Goal: Task Accomplishment & Management: Use online tool/utility

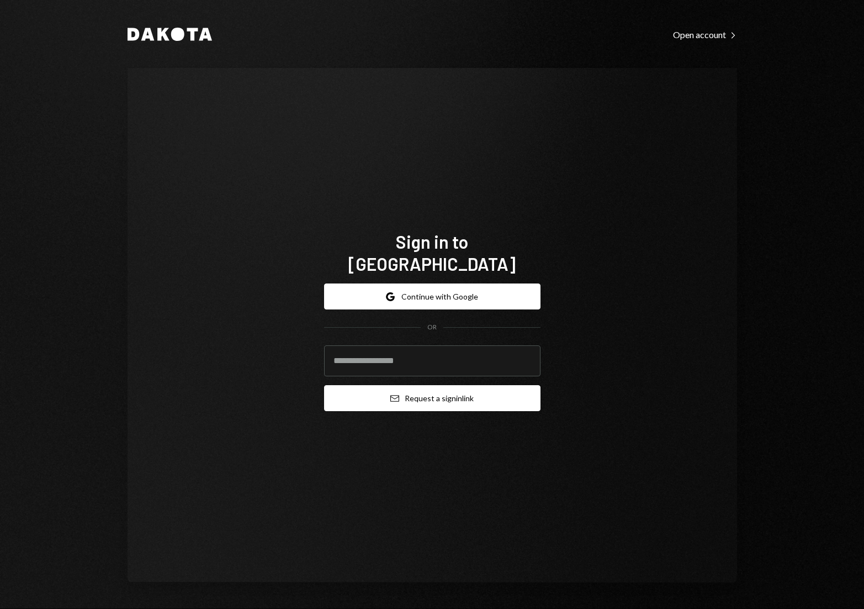
type input "**********"
click at [414, 385] on button "Email Request a sign in link" at bounding box center [432, 398] width 217 height 26
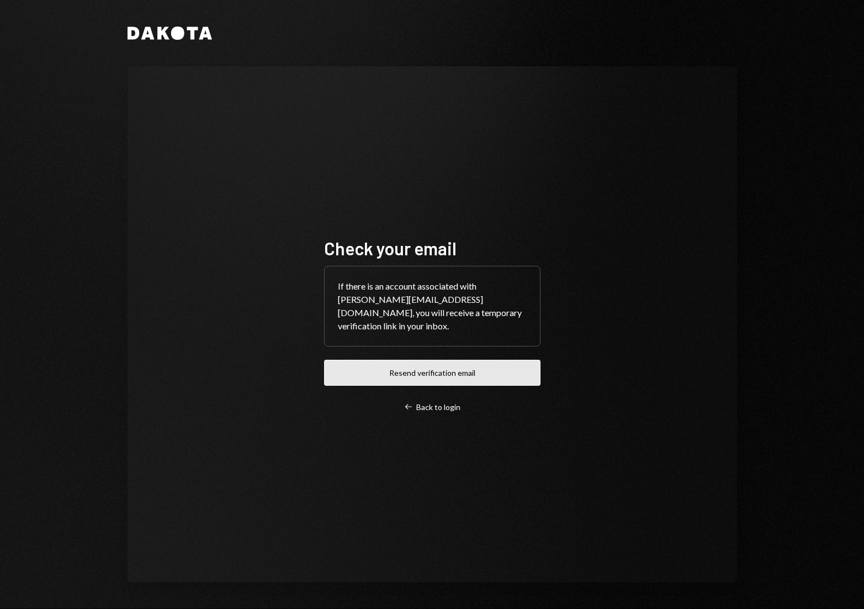
click at [425, 370] on button "Resend verification email" at bounding box center [432, 373] width 217 height 26
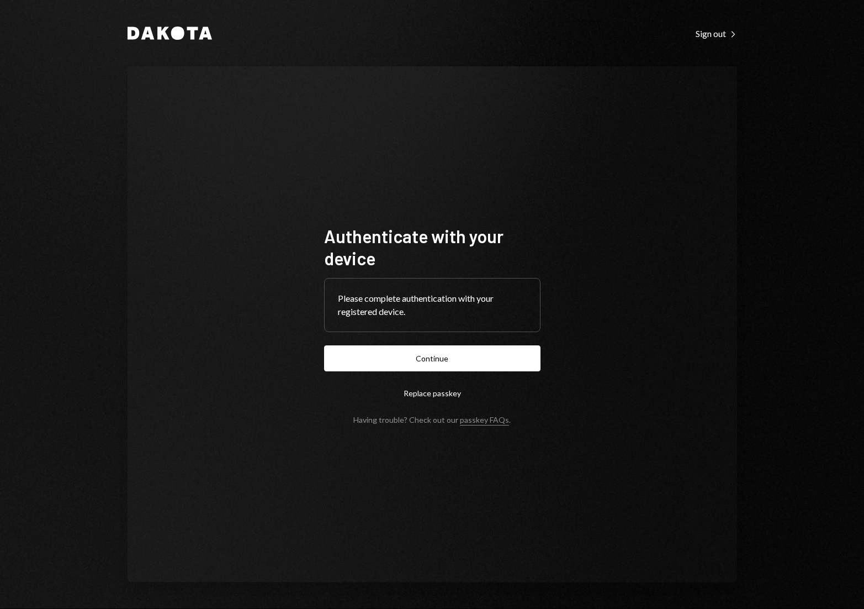
click at [461, 357] on button "Continue" at bounding box center [432, 358] width 217 height 26
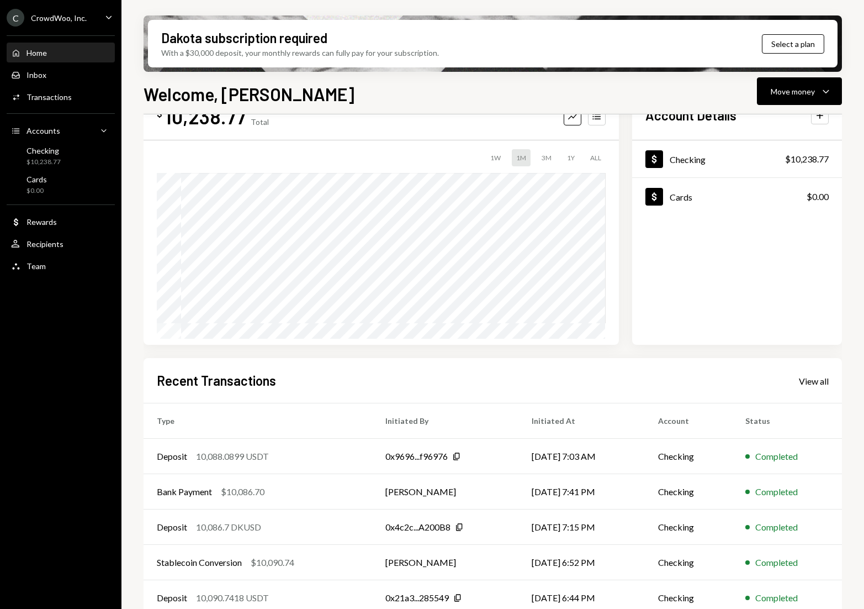
scroll to position [48, 0]
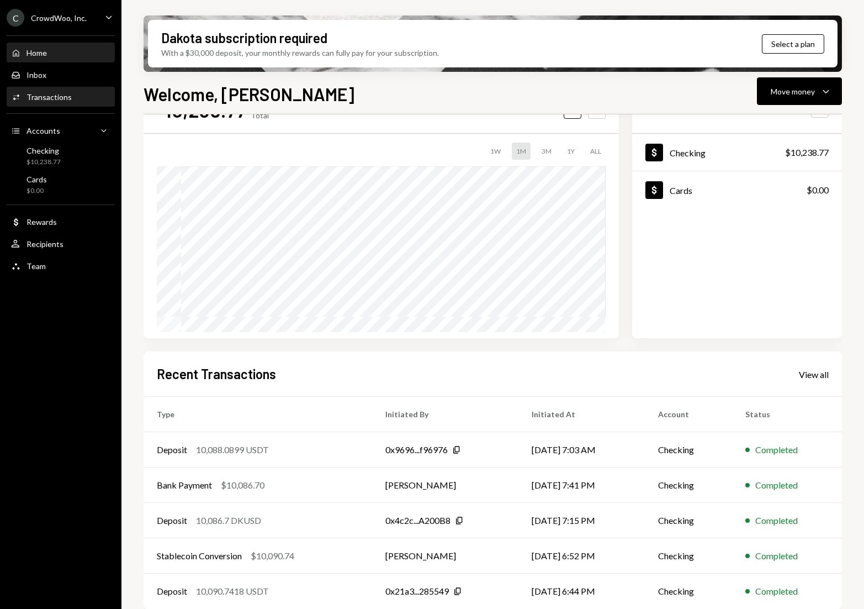
click at [55, 96] on div "Transactions" at bounding box center [49, 96] width 45 height 9
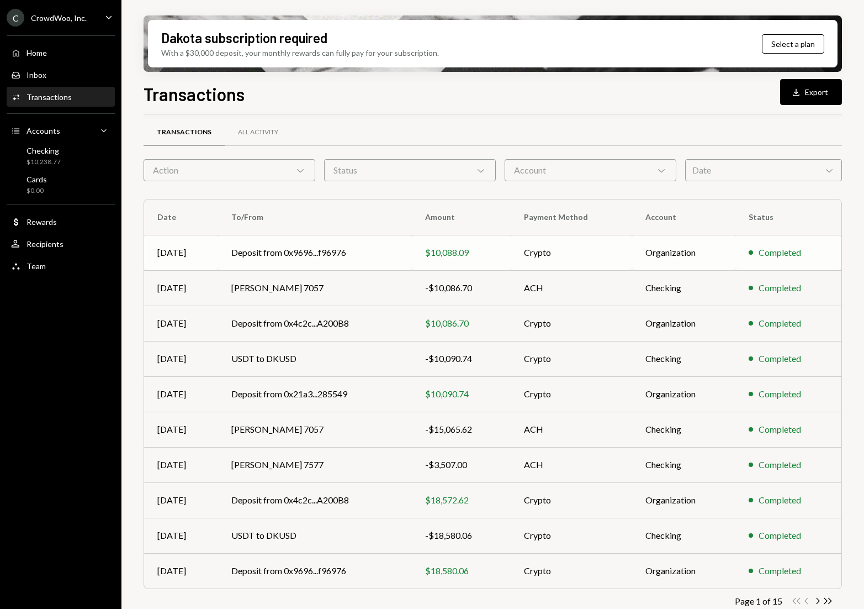
drag, startPoint x: 477, startPoint y: 262, endPoint x: 444, endPoint y: 261, distance: 32.6
click at [446, 261] on td "$10,088.09" at bounding box center [461, 252] width 99 height 35
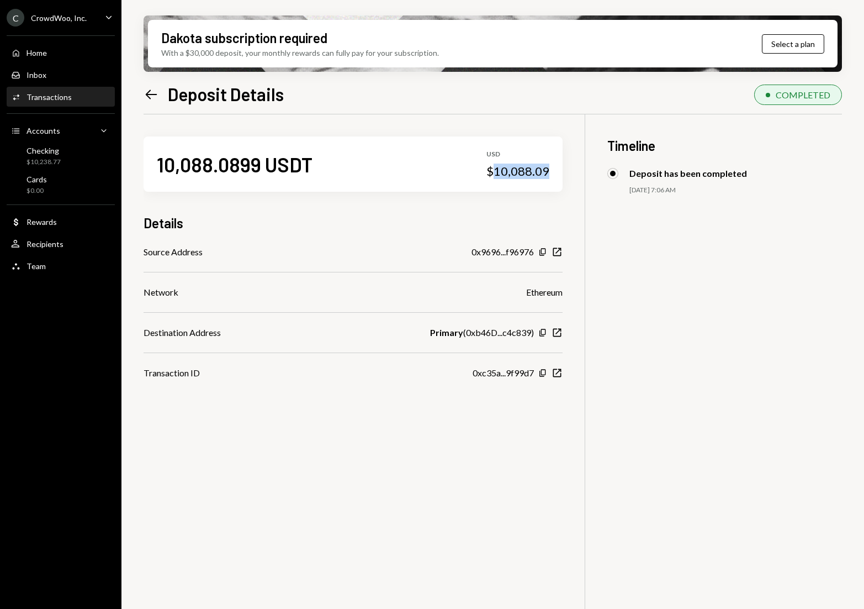
drag, startPoint x: 552, startPoint y: 171, endPoint x: 497, endPoint y: 173, distance: 55.3
click at [497, 173] on div "10,088.0899 USDT USD $10,088.09" at bounding box center [353, 163] width 419 height 55
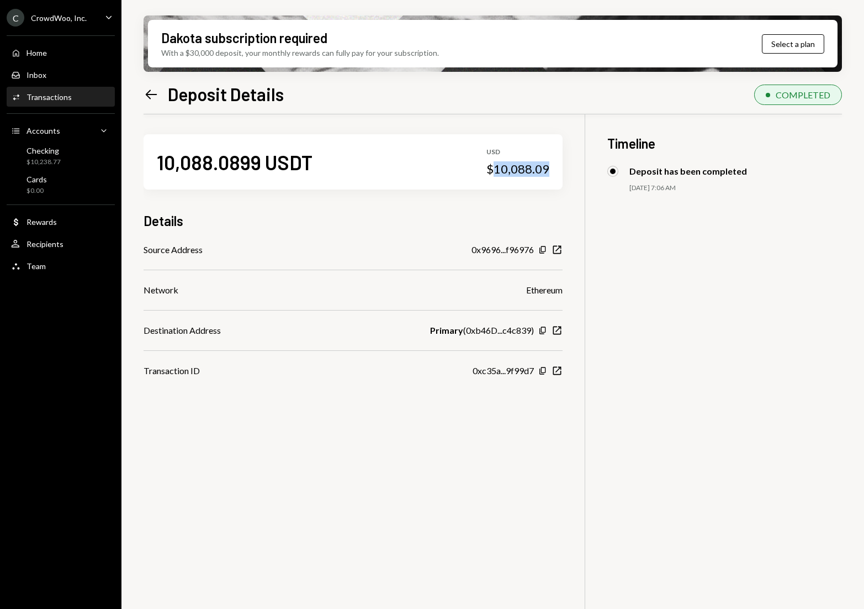
copy div "10,088.09"
click at [39, 151] on div "Checking" at bounding box center [44, 150] width 34 height 9
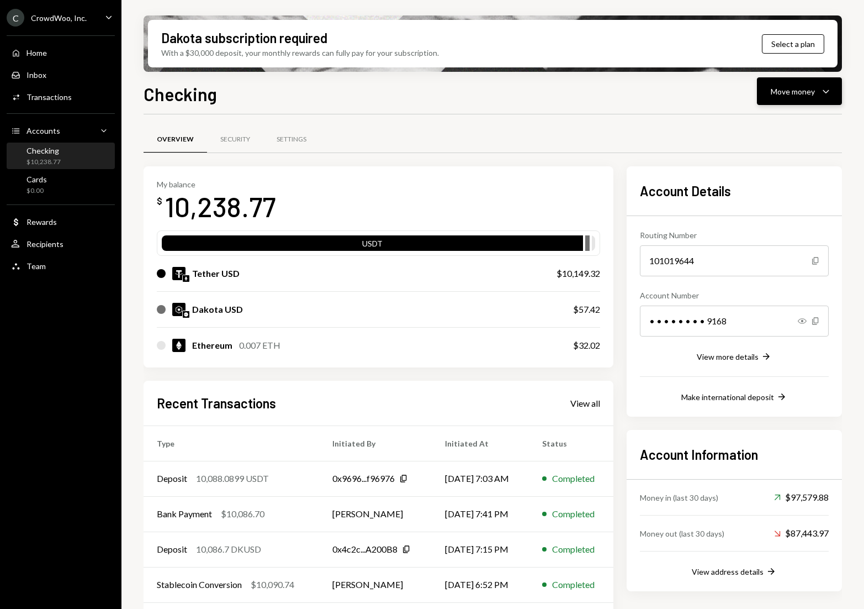
click at [792, 88] on div "Move money" at bounding box center [793, 92] width 44 height 12
click at [774, 207] on div "Swap stablecoins" at bounding box center [791, 209] width 81 height 12
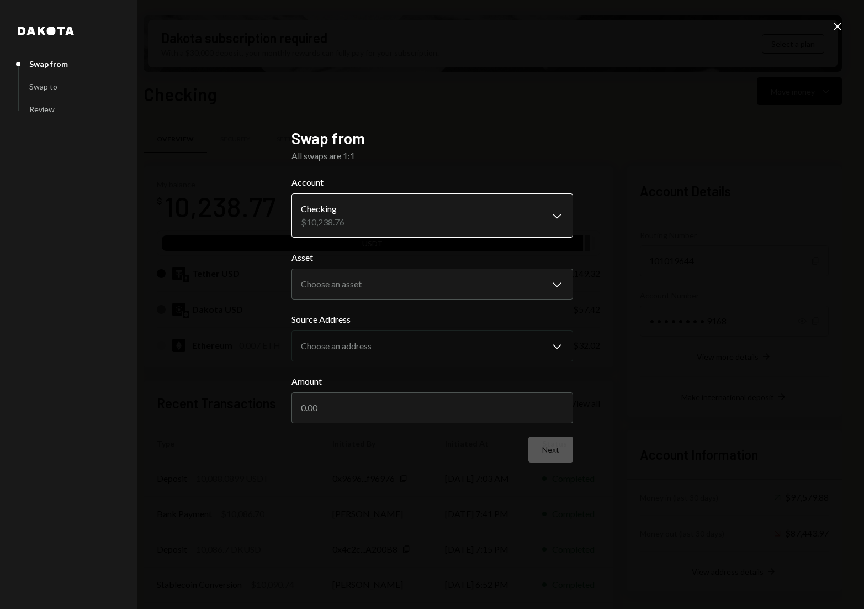
click at [442, 221] on body "C CrowdWoo, Inc. Caret Down Home Home Inbox Inbox Activities Transactions Accou…" at bounding box center [432, 304] width 864 height 609
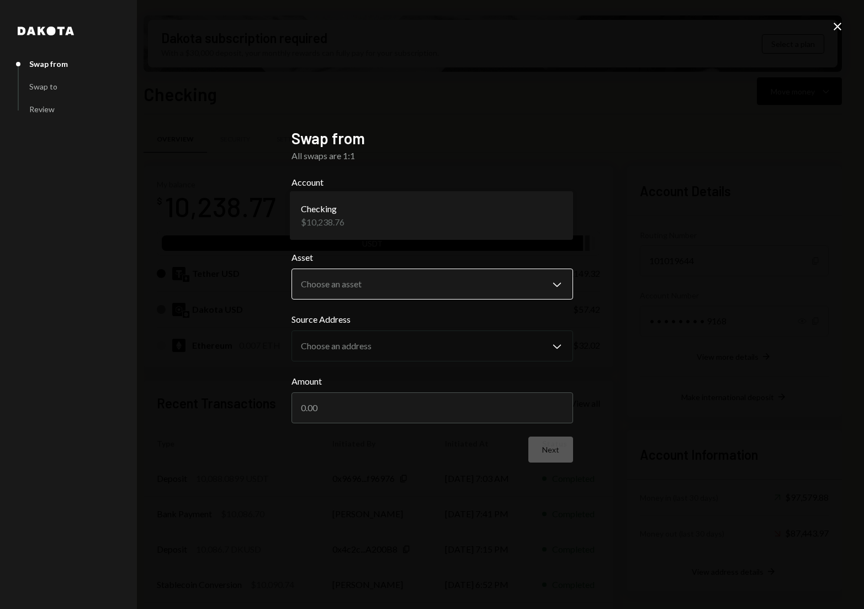
click at [372, 293] on body "C CrowdWoo, Inc. Caret Down Home Home Inbox Inbox Activities Transactions Accou…" at bounding box center [432, 304] width 864 height 609
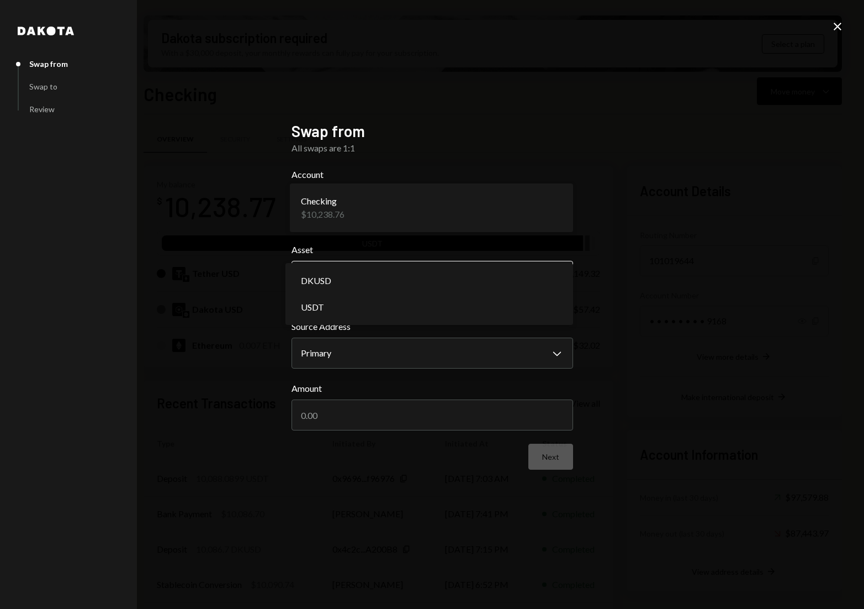
click at [370, 273] on body "C CrowdWoo, Inc. Caret Down Home Home Inbox Inbox Activities Transactions Accou…" at bounding box center [432, 304] width 864 height 609
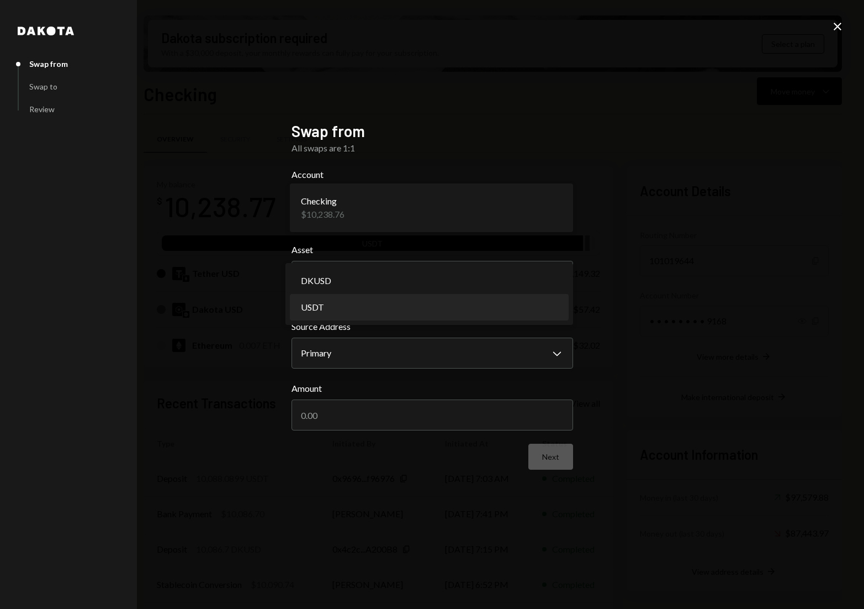
select select "****"
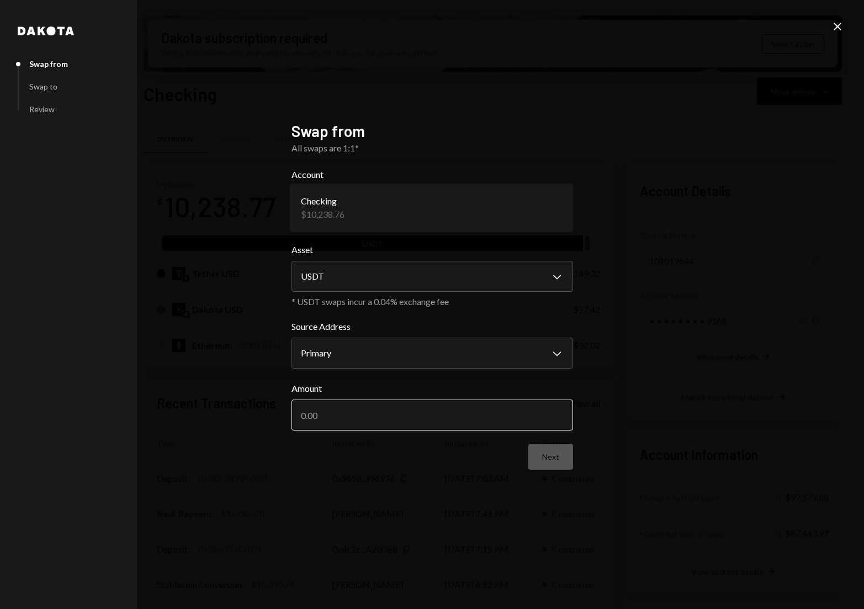
drag, startPoint x: 341, startPoint y: 419, endPoint x: 355, endPoint y: 421, distance: 13.4
click at [341, 419] on input "Amount" at bounding box center [433, 414] width 282 height 31
click at [339, 419] on input "Amount" at bounding box center [433, 414] width 282 height 31
paste input "10088.09"
paste input "number"
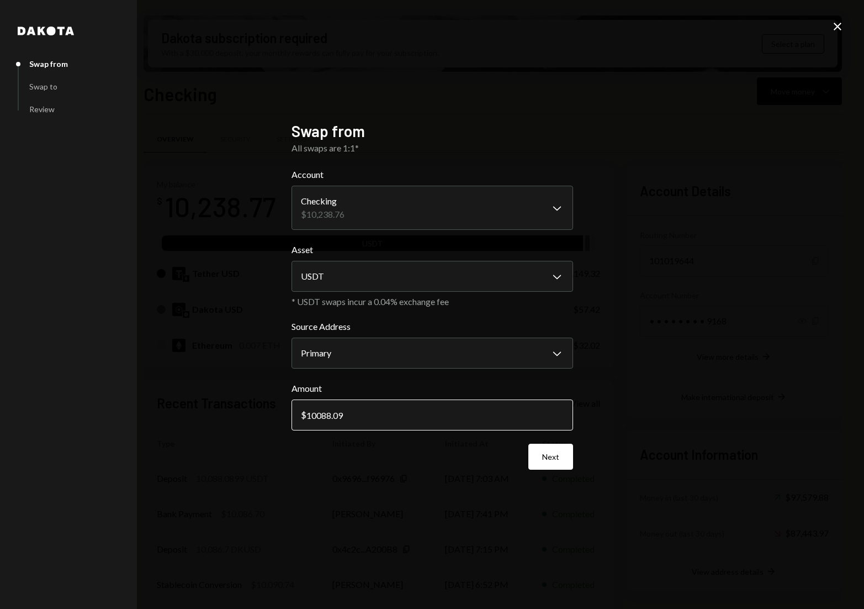
type input "10088.09"
click at [307, 414] on input "10088.09" at bounding box center [433, 414] width 282 height 31
click at [843, 28] on icon "Close" at bounding box center [837, 26] width 13 height 13
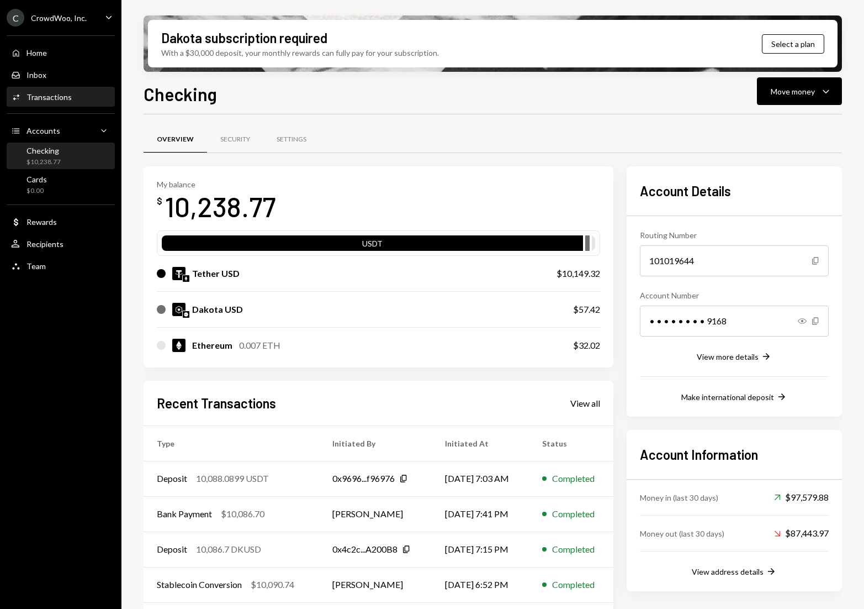
click at [68, 105] on div "Activities Transactions" at bounding box center [60, 97] width 99 height 19
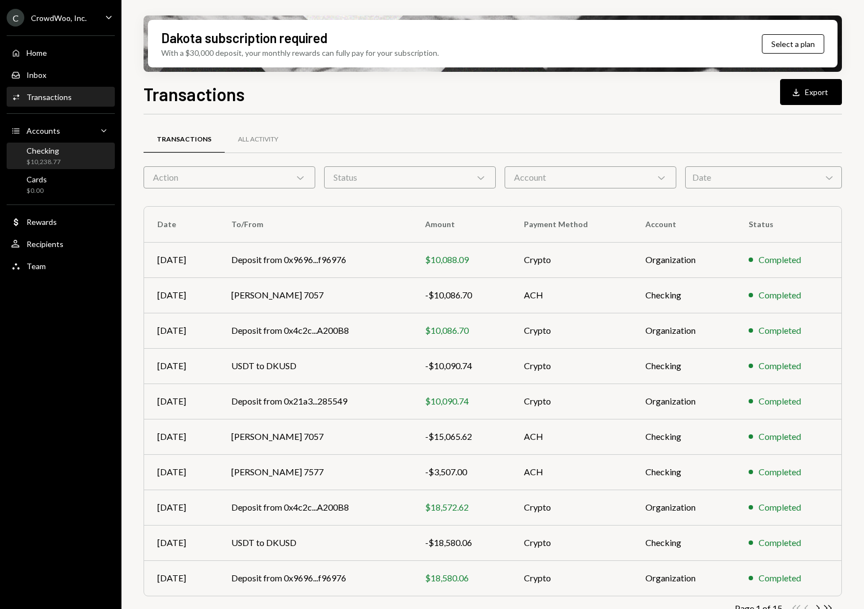
click at [59, 147] on div "Checking" at bounding box center [44, 150] width 34 height 9
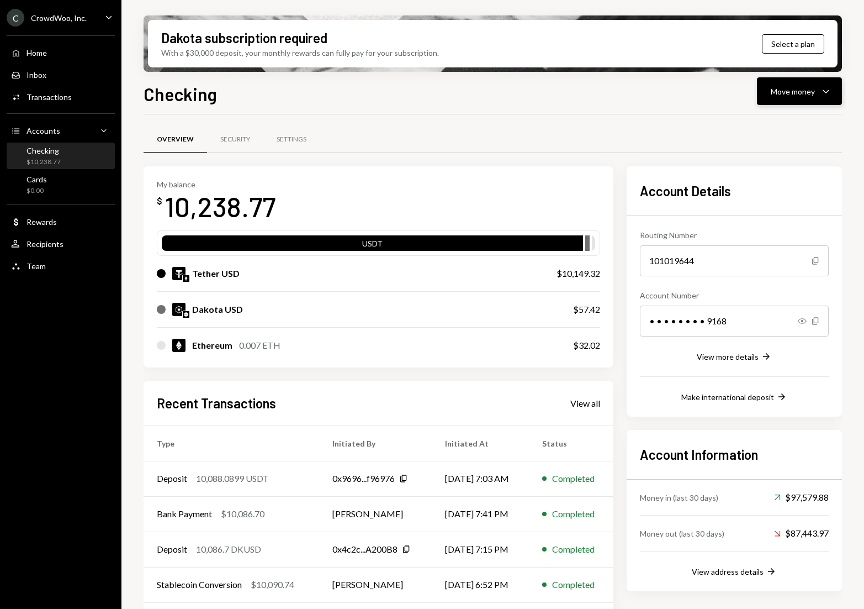
click at [831, 84] on button "Move money Caret Down" at bounding box center [799, 91] width 85 height 28
click at [763, 207] on div "Swap stablecoins" at bounding box center [791, 209] width 81 height 12
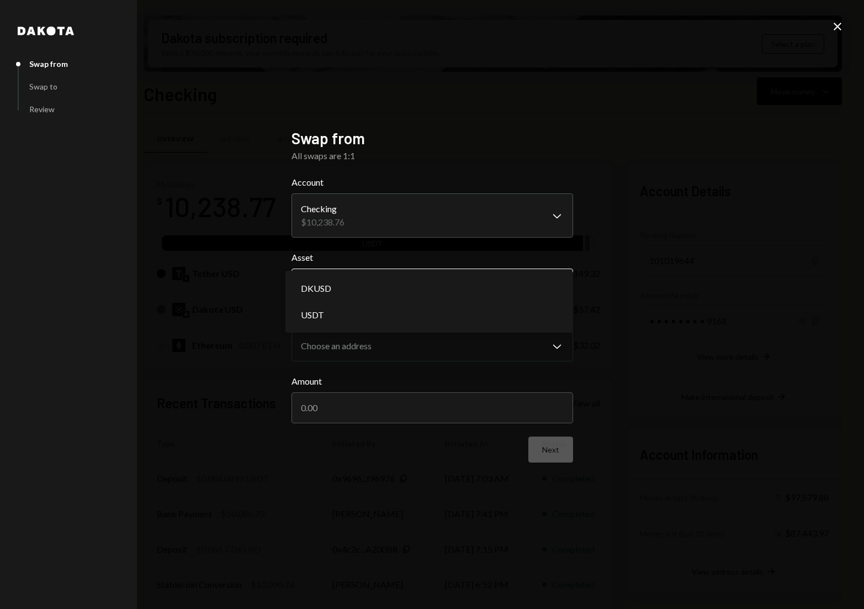
click at [328, 288] on body "C CrowdWoo, Inc. Caret Down Home Home Inbox Inbox Activities Transactions Accou…" at bounding box center [432, 304] width 864 height 609
select select "****"
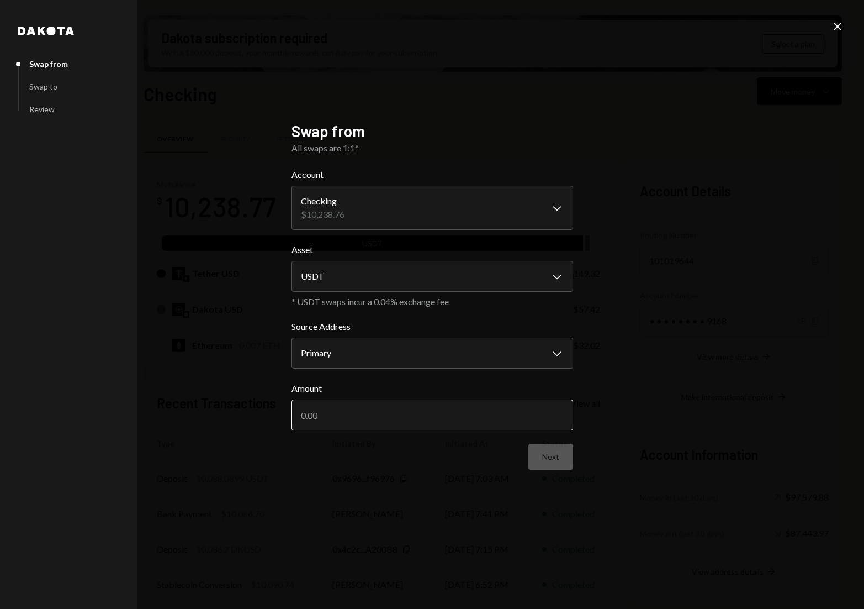
click at [331, 420] on input "Amount" at bounding box center [433, 414] width 282 height 31
paste input "10088.09"
type input "10088.09"
click at [344, 490] on div "**********" at bounding box center [432, 304] width 308 height 393
click at [566, 456] on button "Next" at bounding box center [551, 457] width 45 height 26
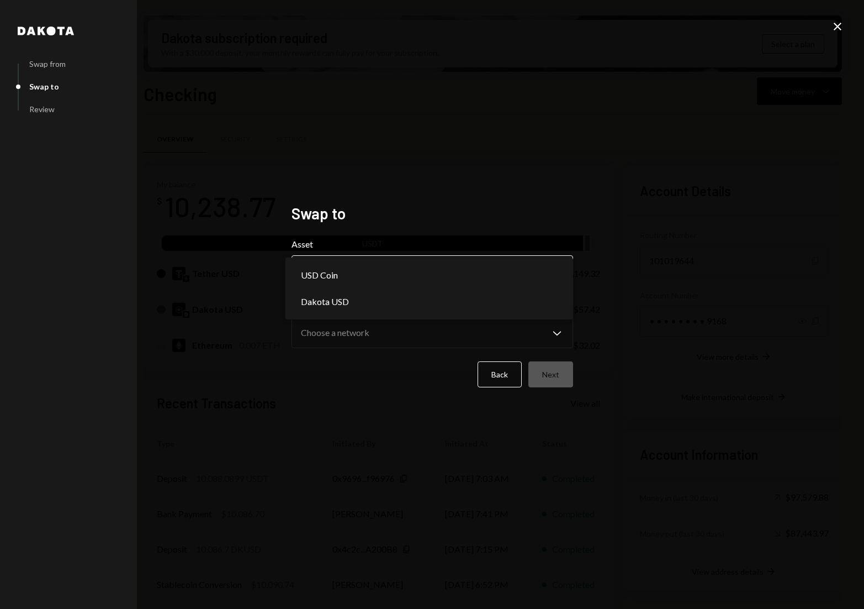
click at [528, 274] on body "C CrowdWoo, Inc. Caret Down Home Home Inbox Inbox Activities Transactions Accou…" at bounding box center [432, 304] width 864 height 609
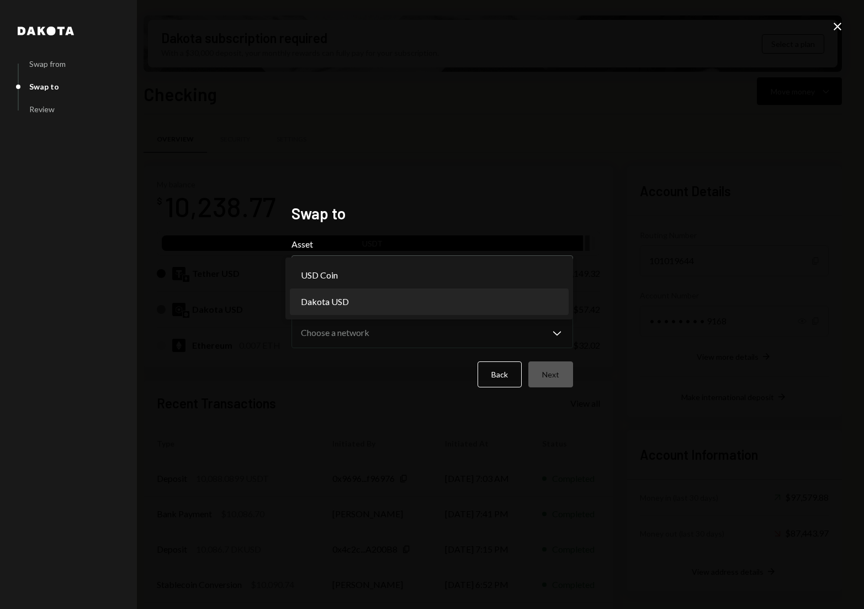
select select "*****"
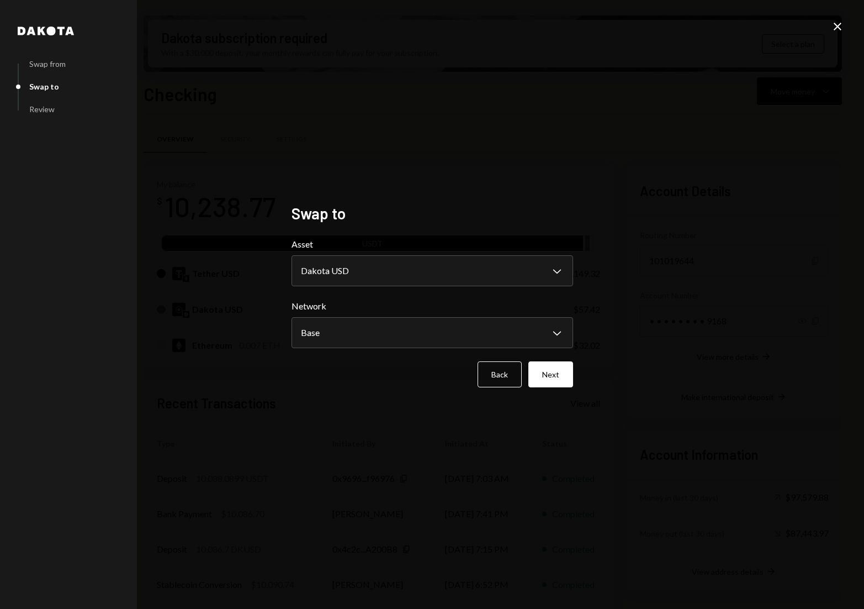
click at [545, 368] on button "Next" at bounding box center [551, 374] width 45 height 26
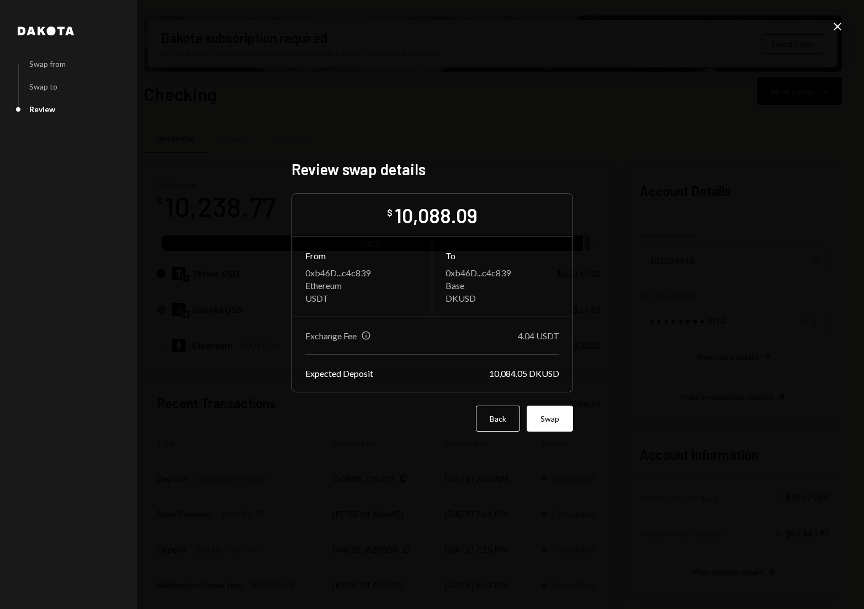
click at [832, 28] on icon "Close" at bounding box center [837, 26] width 13 height 13
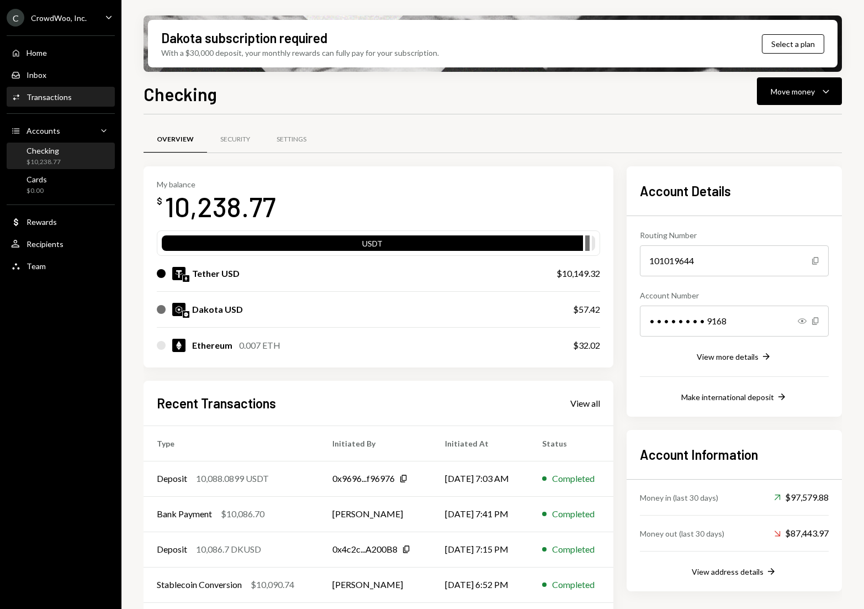
click at [68, 95] on div "Transactions" at bounding box center [49, 96] width 45 height 9
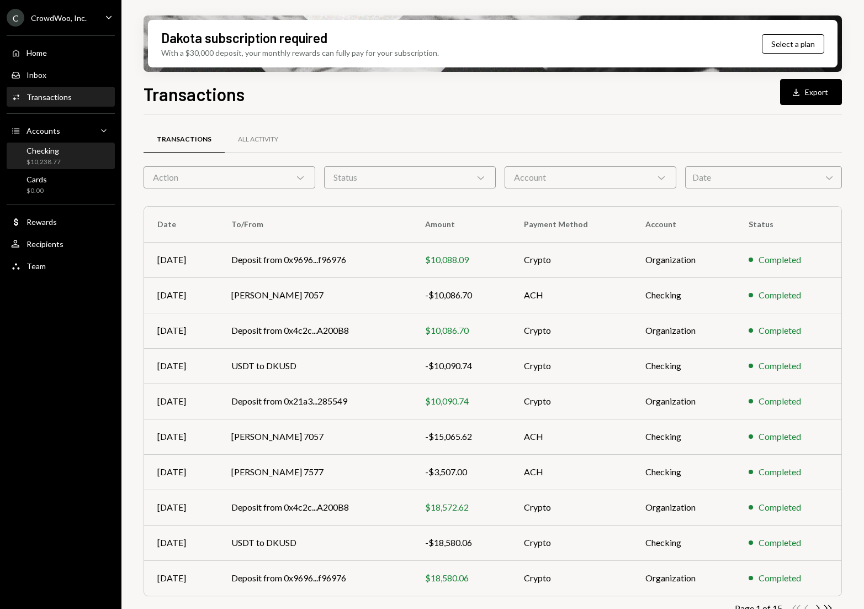
click at [46, 152] on div "Checking" at bounding box center [44, 150] width 34 height 9
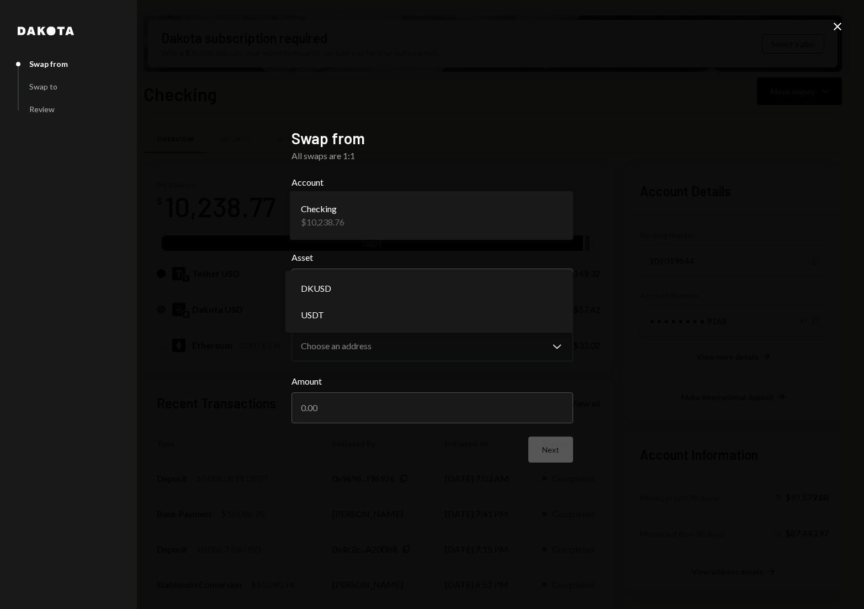
select select "****"
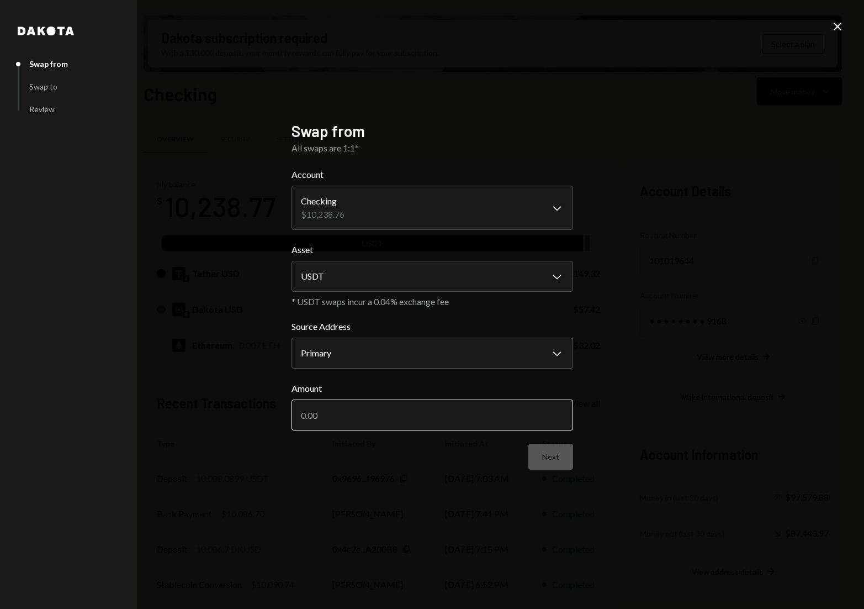
click at [376, 409] on input "Amount" at bounding box center [433, 414] width 282 height 31
click at [447, 409] on input "Amount" at bounding box center [433, 414] width 282 height 31
click at [447, 411] on input "Amount" at bounding box center [433, 414] width 282 height 31
paste input "10088.09"
type input "10088.09"
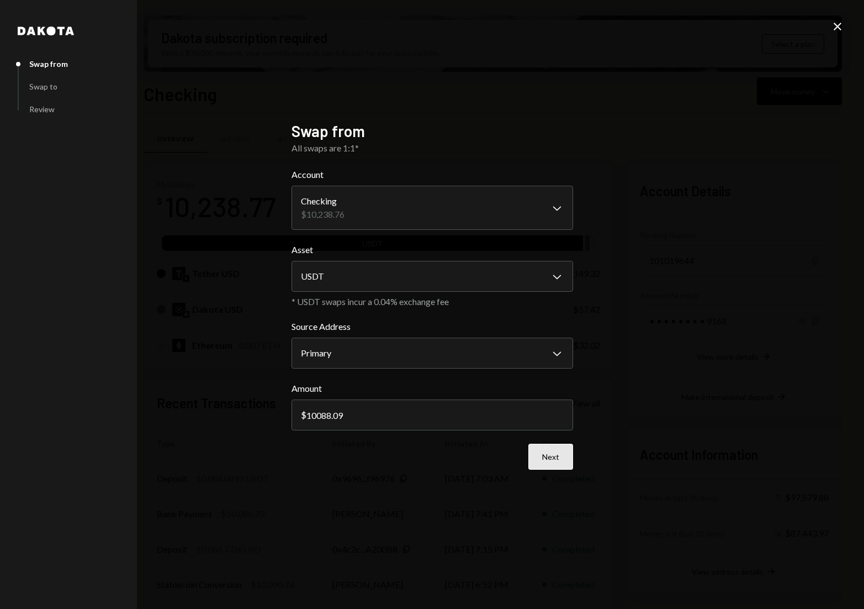
click at [545, 458] on button "Next" at bounding box center [551, 457] width 45 height 26
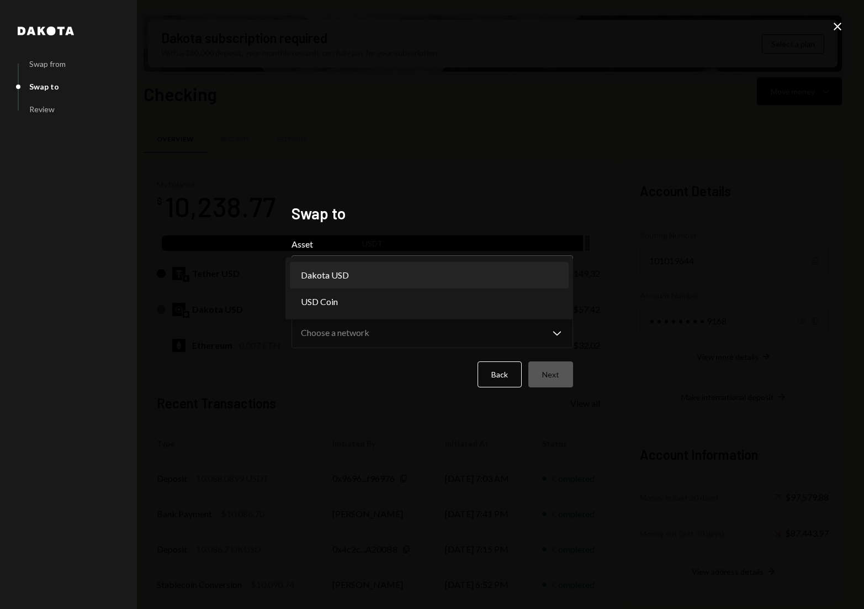
click at [397, 260] on body "C CrowdWoo, Inc. Caret Down Home Home Inbox Inbox Activities Transactions Accou…" at bounding box center [432, 304] width 864 height 609
select select "*****"
drag, startPoint x: 378, startPoint y: 276, endPoint x: 394, endPoint y: 283, distance: 17.8
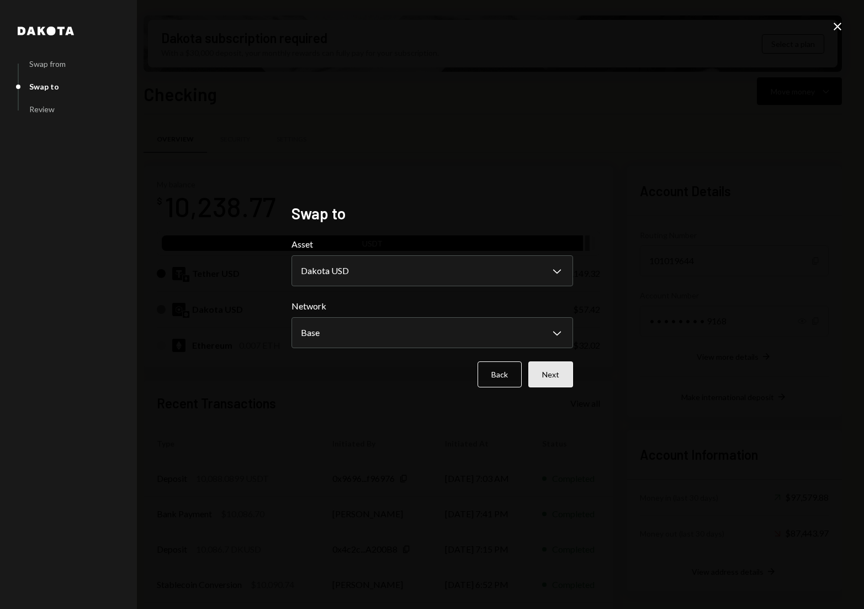
click at [560, 379] on button "Next" at bounding box center [551, 374] width 45 height 26
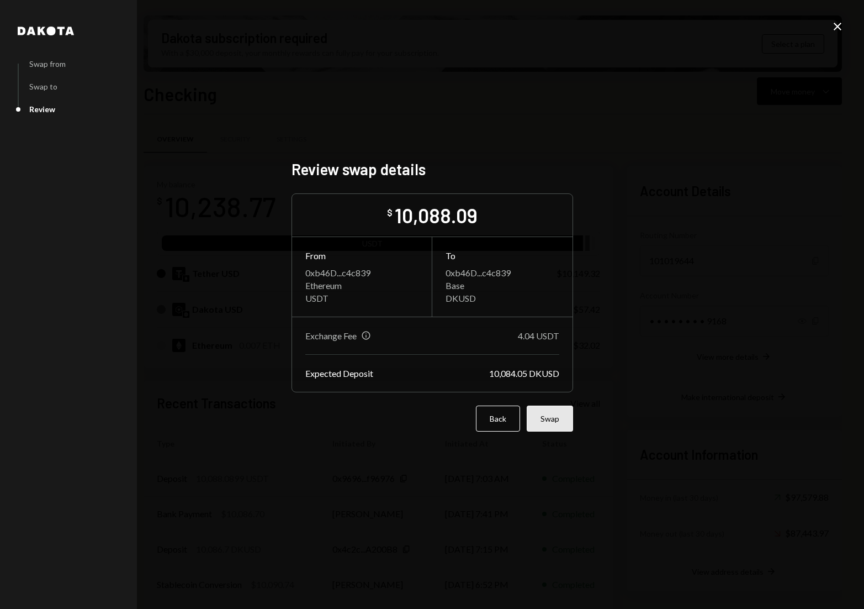
click at [556, 417] on button "Swap" at bounding box center [550, 418] width 46 height 26
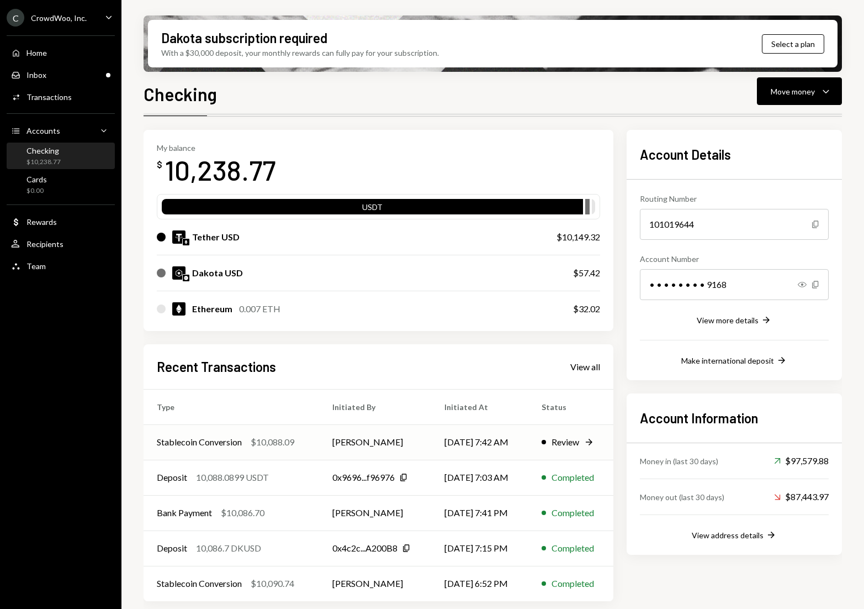
scroll to position [38, 0]
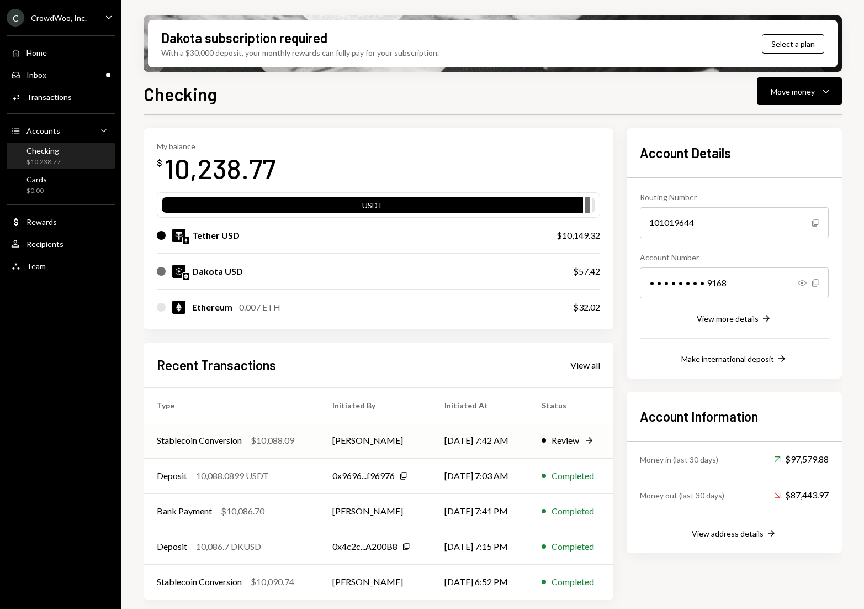
click at [293, 443] on div "$10,088.09" at bounding box center [273, 440] width 44 height 13
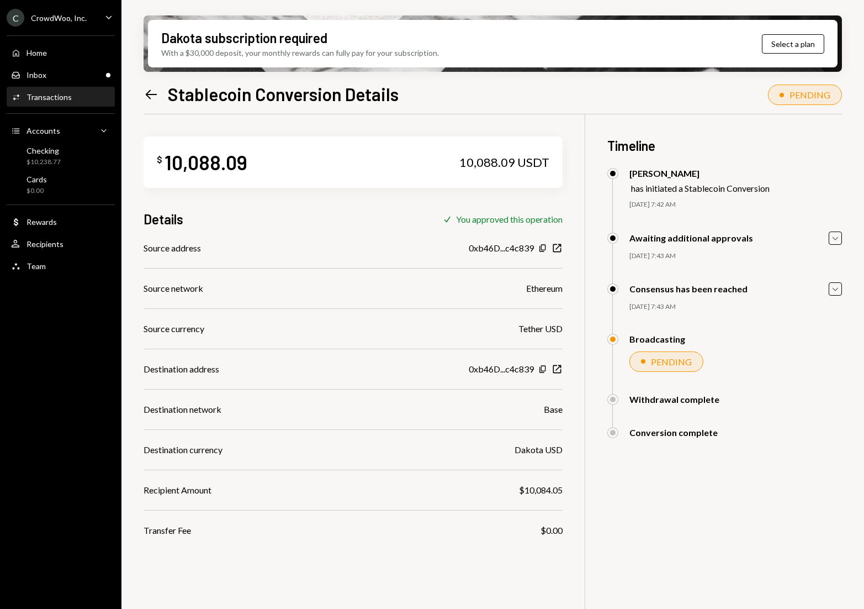
click at [149, 94] on icon at bounding box center [152, 93] width 12 height 9
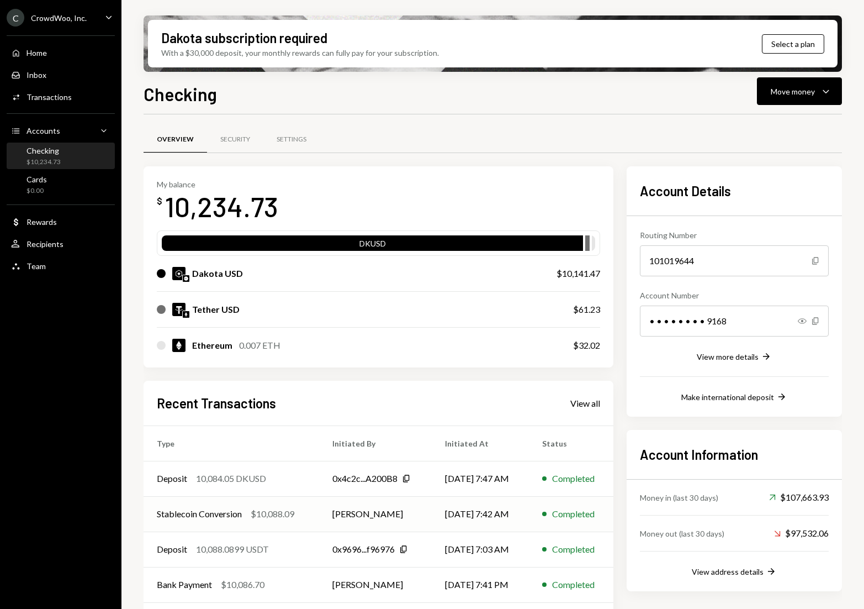
click at [263, 513] on div "$10,088.09" at bounding box center [273, 513] width 44 height 13
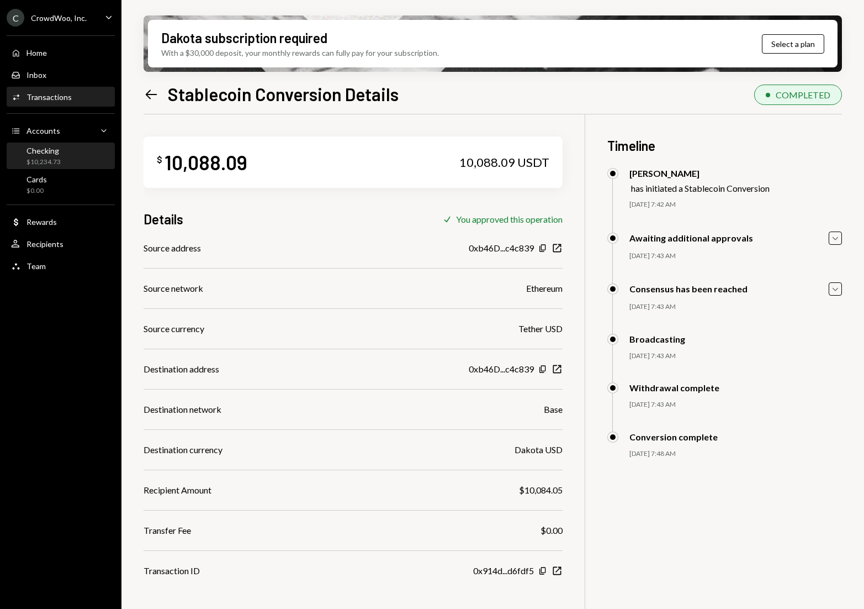
click at [51, 156] on div "Checking $10,234.73" at bounding box center [44, 156] width 34 height 21
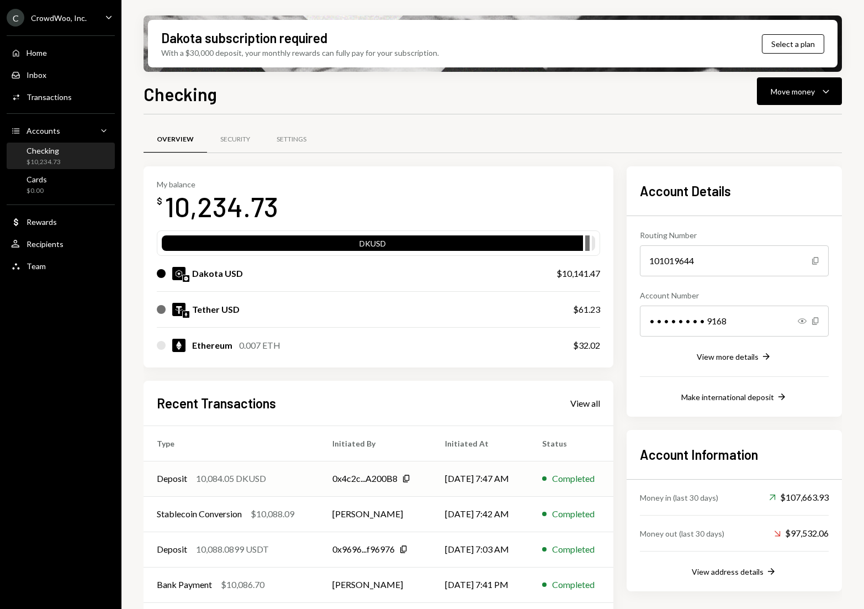
click at [272, 484] on div "Deposit 10,084.05 DKUSD" at bounding box center [231, 478] width 149 height 13
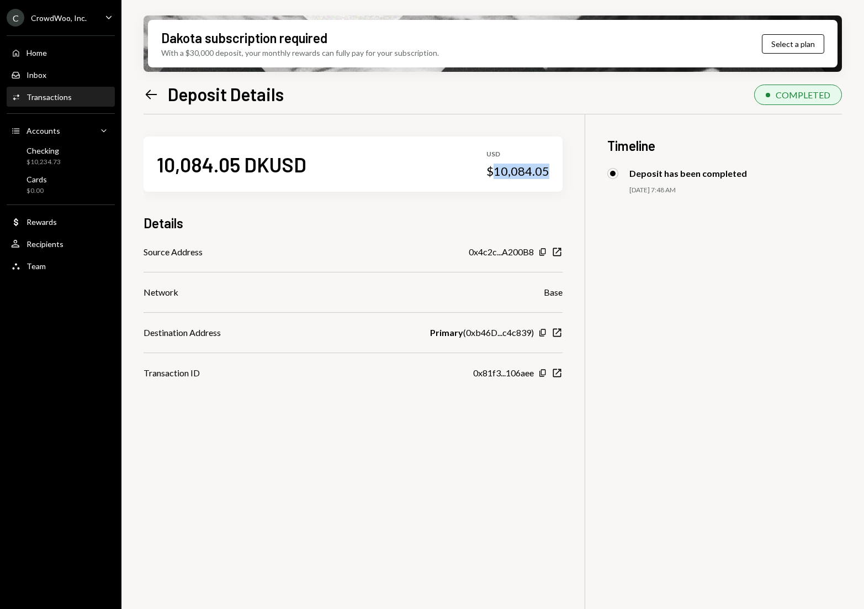
drag, startPoint x: 551, startPoint y: 171, endPoint x: 497, endPoint y: 173, distance: 53.6
click at [497, 173] on div "10,084.05 DKUSD USD $10,084.05" at bounding box center [353, 163] width 419 height 55
copy div "10,084.05"
click at [159, 97] on div "Left Arrow Deposit Details" at bounding box center [214, 94] width 140 height 22
click at [151, 96] on icon "Left Arrow" at bounding box center [151, 94] width 15 height 15
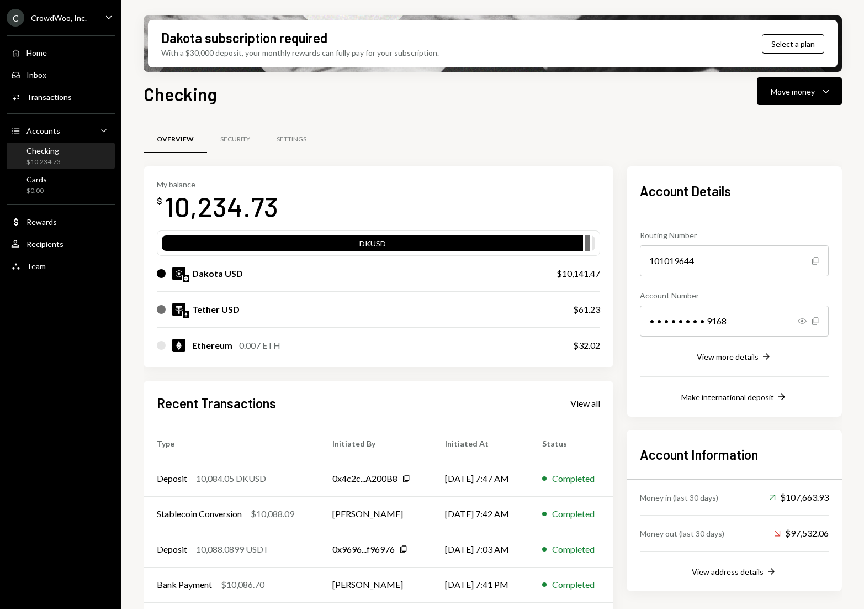
scroll to position [38, 0]
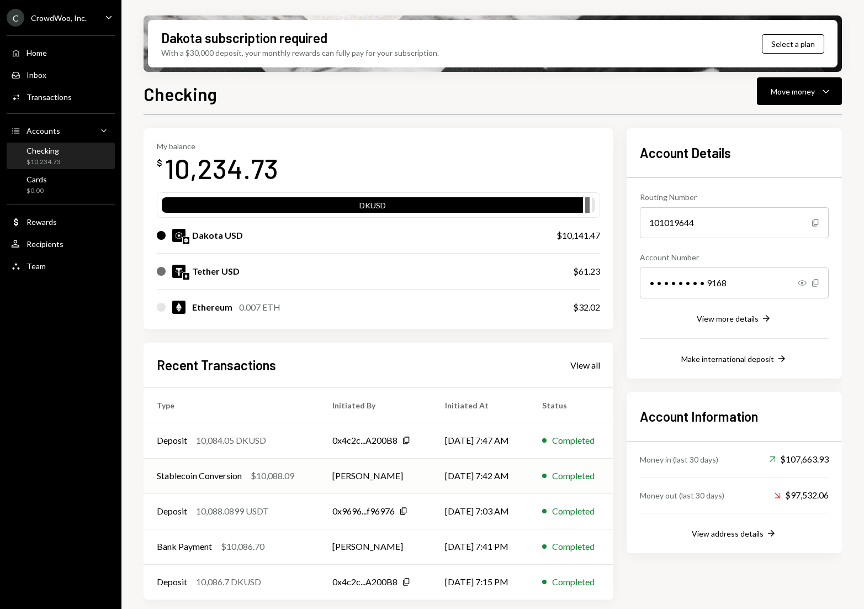
click at [293, 482] on div "$10,088.09" at bounding box center [273, 475] width 44 height 13
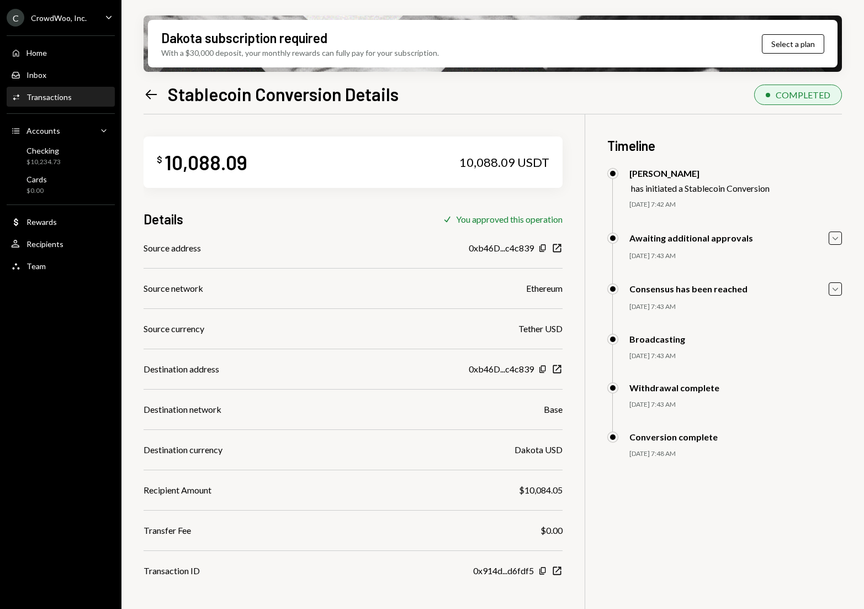
click at [148, 97] on icon at bounding box center [152, 93] width 12 height 9
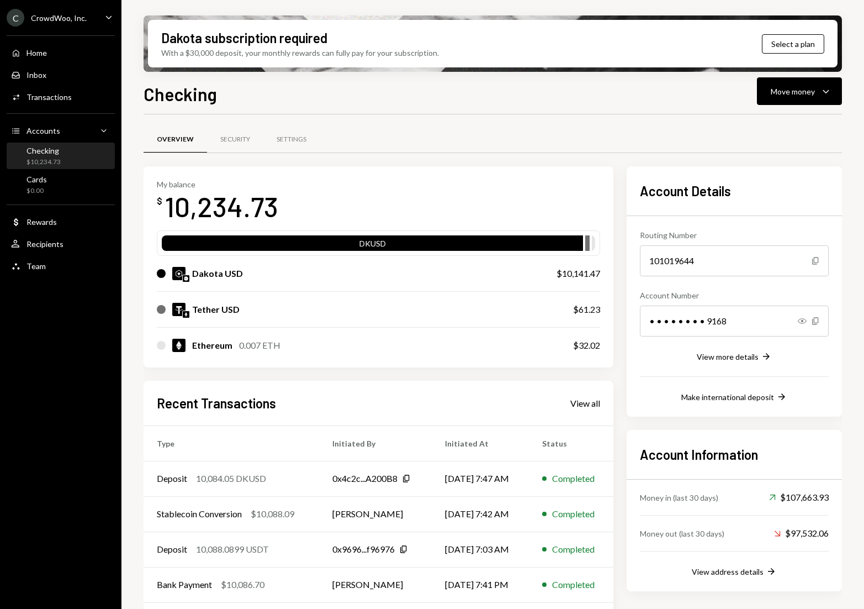
click at [57, 146] on div "Checking" at bounding box center [44, 150] width 34 height 9
click at [811, 93] on div "Move money" at bounding box center [793, 92] width 44 height 12
click at [795, 122] on div "Send" at bounding box center [791, 125] width 81 height 12
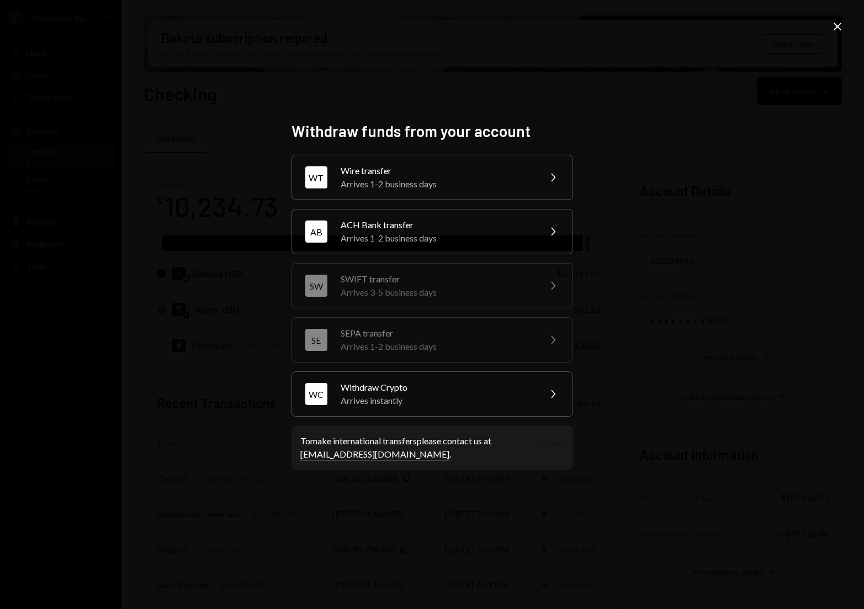
click at [441, 232] on div "Arrives 1-2 business days" at bounding box center [437, 237] width 192 height 13
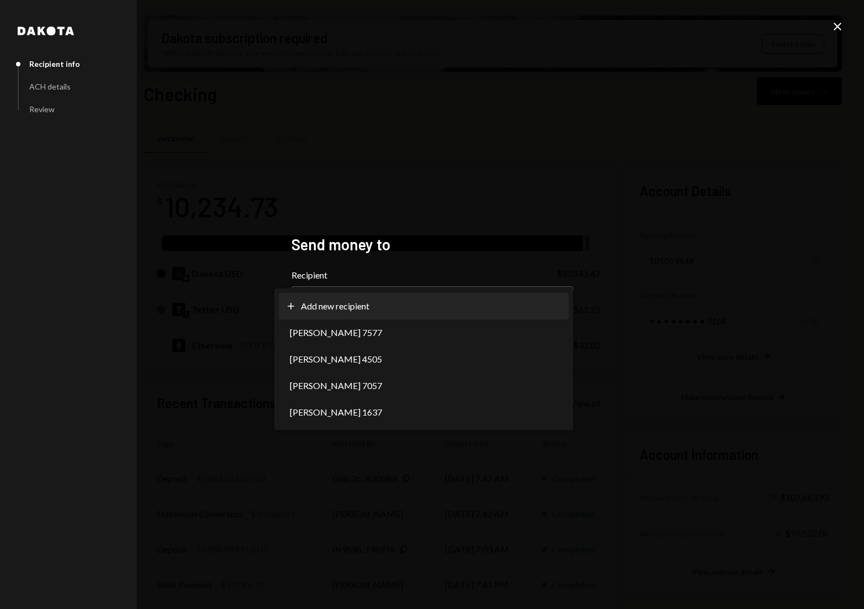
click at [415, 306] on body "C CrowdWoo, Inc. Caret Down Home Home Inbox Inbox Activities Transactions Accou…" at bounding box center [432, 304] width 864 height 609
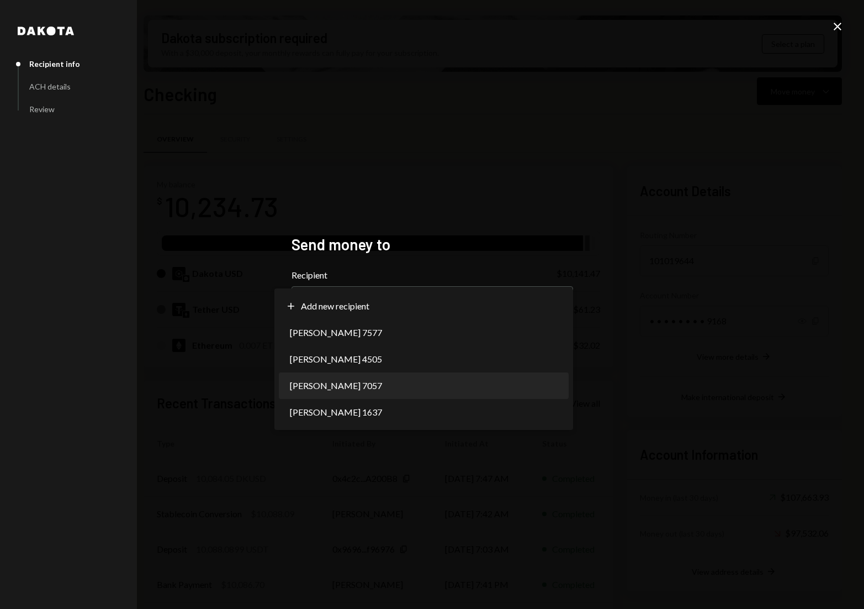
select select "**********"
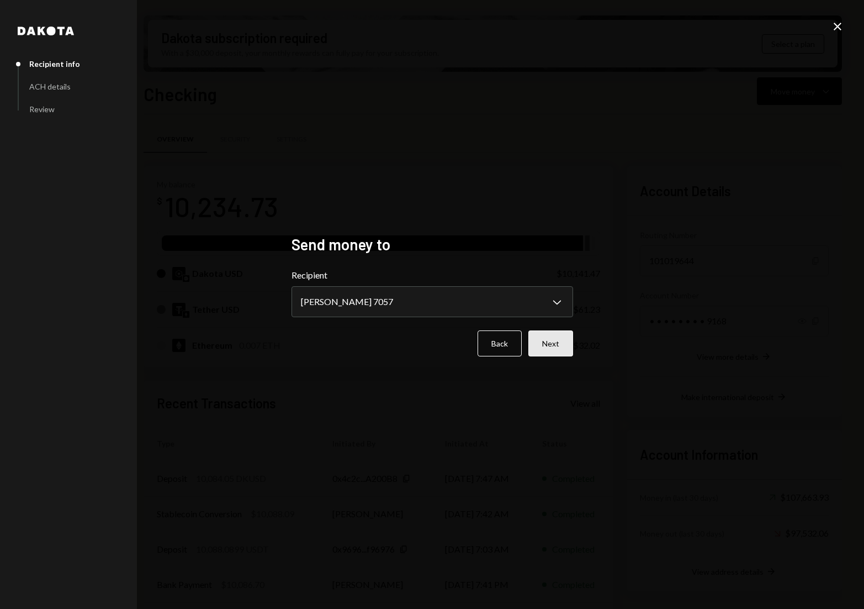
click at [546, 349] on button "Next" at bounding box center [551, 343] width 45 height 26
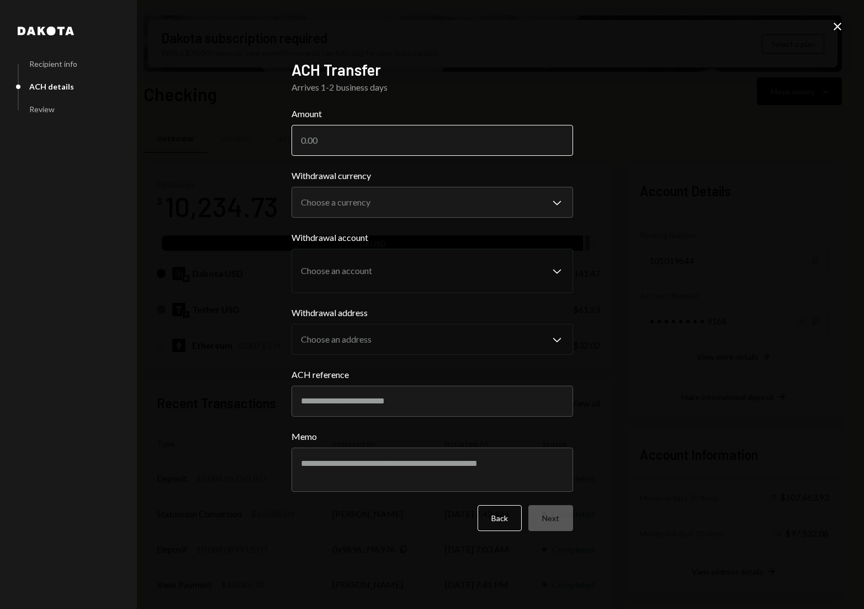
click at [360, 140] on input "Amount" at bounding box center [433, 140] width 282 height 31
paste input "10084.05"
type input "10084.05"
click at [370, 200] on body "C CrowdWoo, Inc. Caret Down Home Home Inbox Inbox Activities Transactions Accou…" at bounding box center [432, 304] width 864 height 609
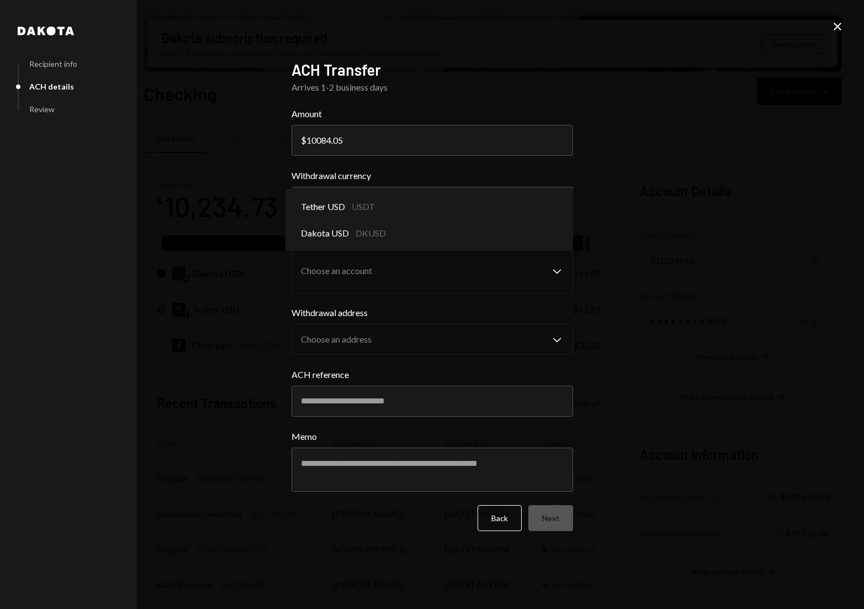
select select "*****"
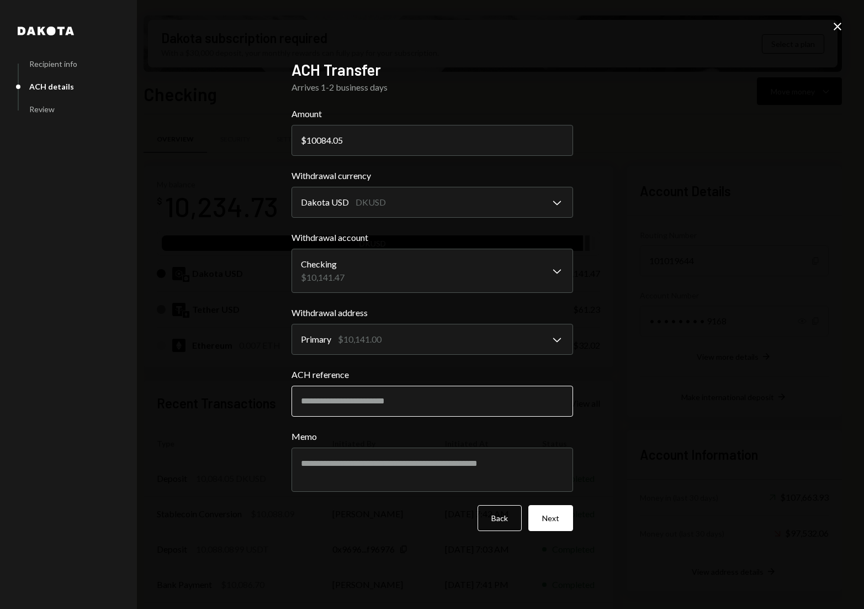
click at [367, 407] on input "ACH reference" at bounding box center [433, 401] width 282 height 31
type input "******"
click at [562, 519] on button "Next" at bounding box center [551, 518] width 45 height 26
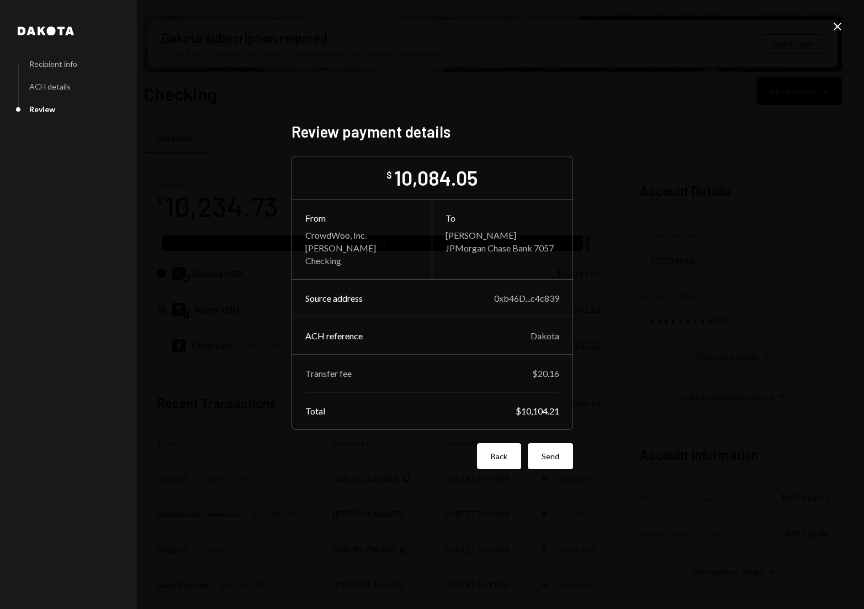
click at [485, 460] on button "Back" at bounding box center [499, 456] width 44 height 26
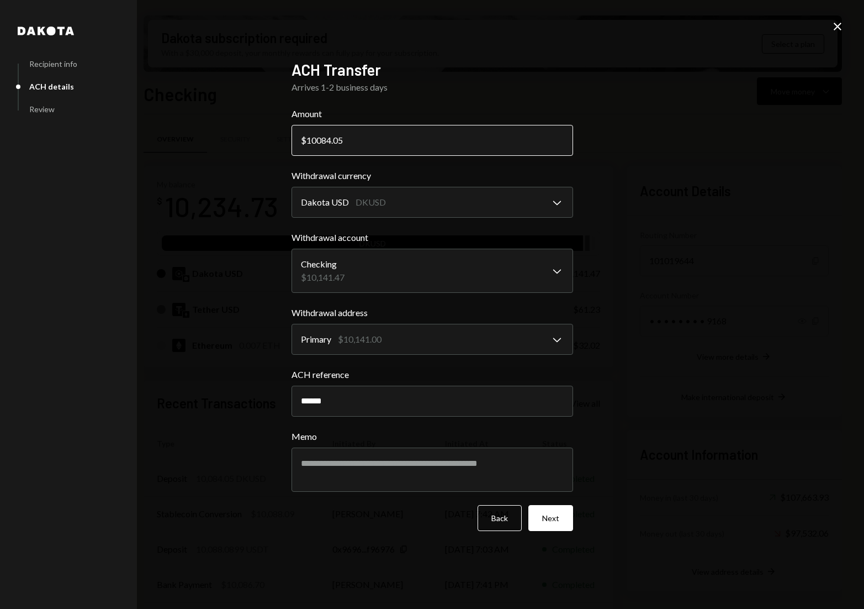
drag, startPoint x: 357, startPoint y: 140, endPoint x: 297, endPoint y: 139, distance: 60.2
click at [297, 139] on input "10084.05" at bounding box center [433, 140] width 282 height 31
type input "10063.89"
drag, startPoint x: 441, startPoint y: 87, endPoint x: 384, endPoint y: 113, distance: 62.5
click at [440, 87] on div "Arrives 1-2 business days" at bounding box center [433, 87] width 282 height 13
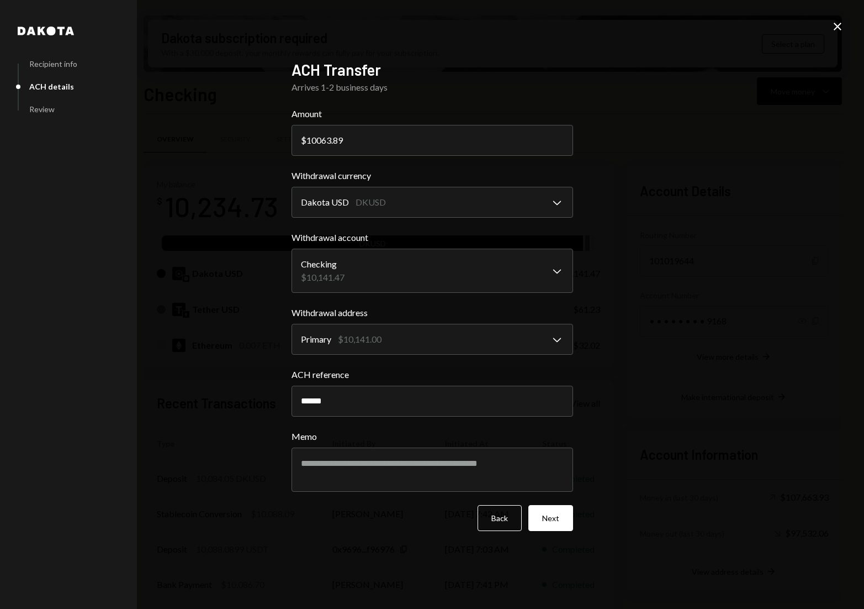
click at [561, 519] on button "Next" at bounding box center [551, 518] width 45 height 26
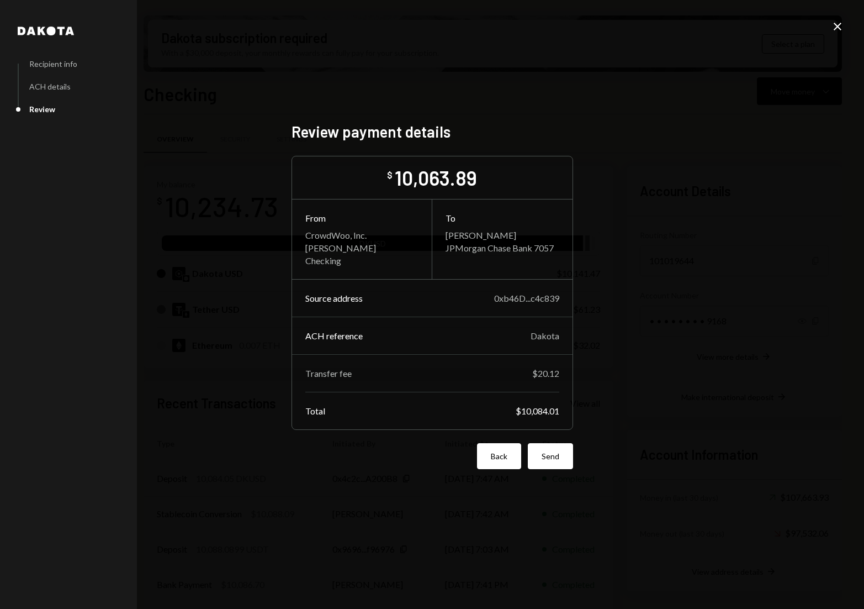
click at [499, 456] on button "Back" at bounding box center [499, 456] width 44 height 26
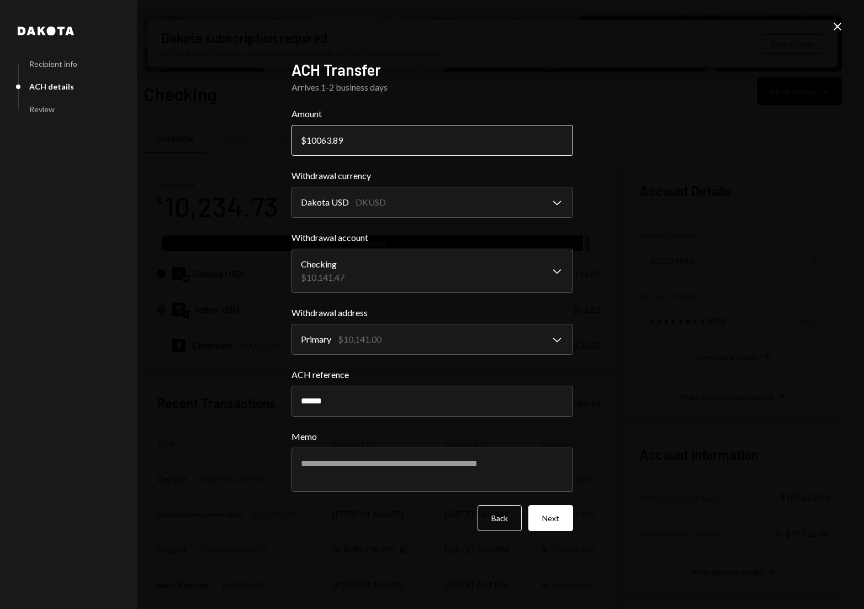
click at [369, 139] on input "10063.89" at bounding box center [433, 140] width 282 height 31
type input "10063.93"
click at [557, 523] on button "Next" at bounding box center [551, 518] width 45 height 26
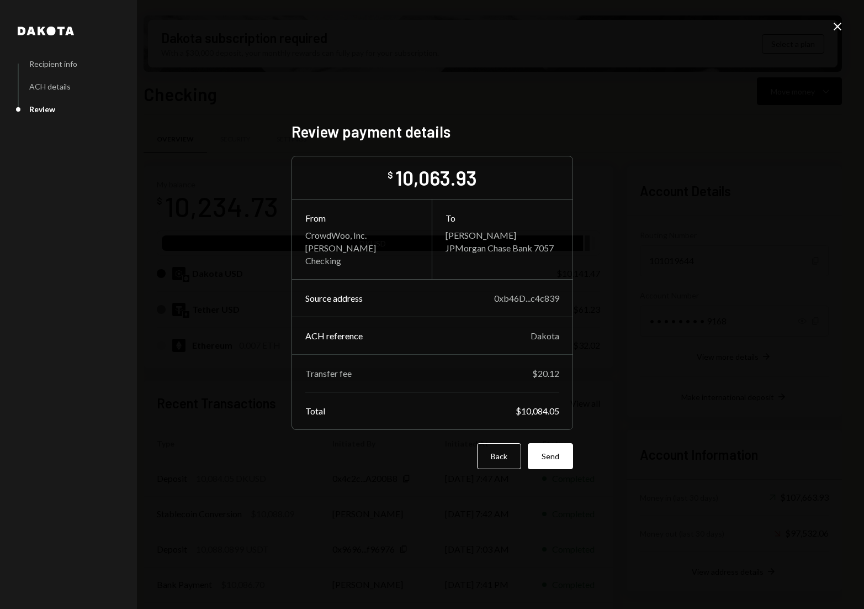
click at [633, 301] on div "Dakota Recipient info ACH details Review Review payment details $ 10,063.93 Fro…" at bounding box center [432, 304] width 864 height 609
click at [548, 455] on button "Send" at bounding box center [550, 456] width 45 height 26
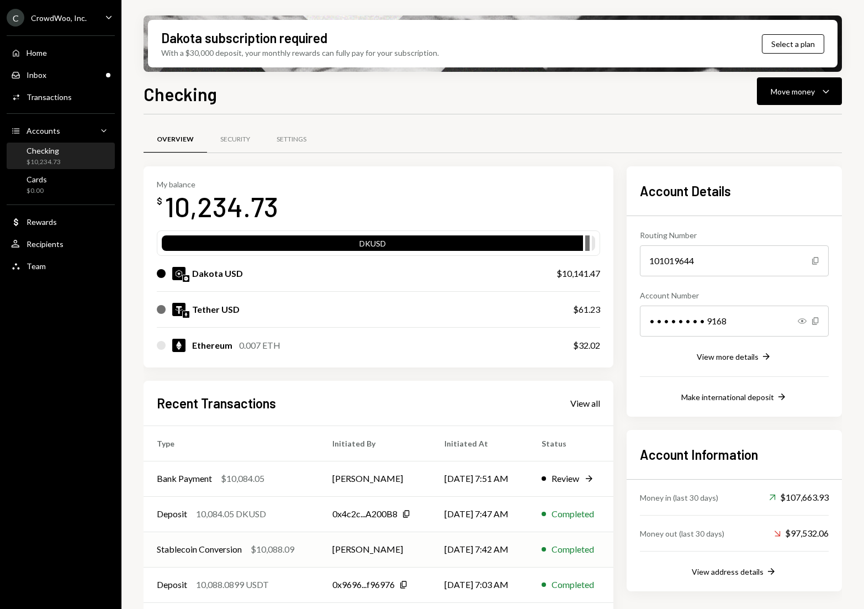
click at [292, 553] on div "$10,088.09" at bounding box center [273, 548] width 44 height 13
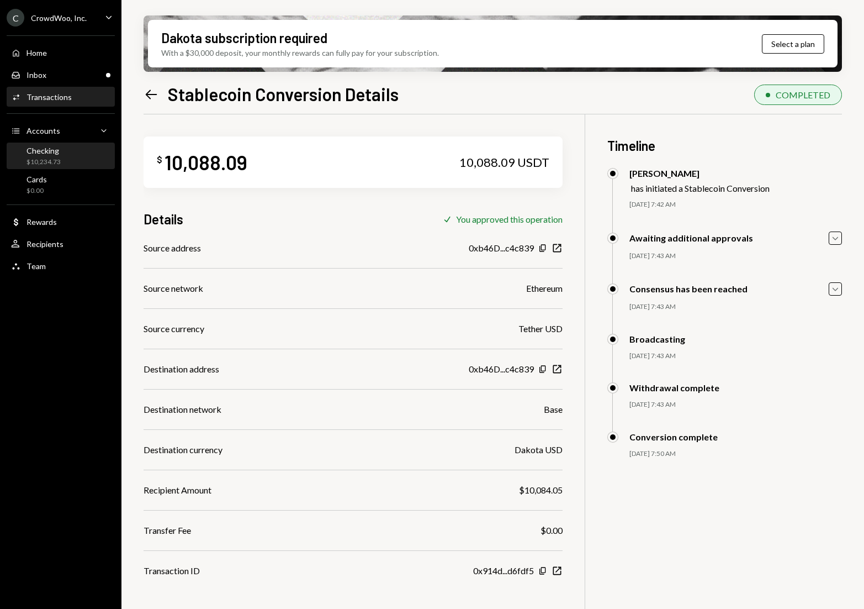
click at [64, 157] on div "Checking $10,234.73" at bounding box center [60, 156] width 99 height 21
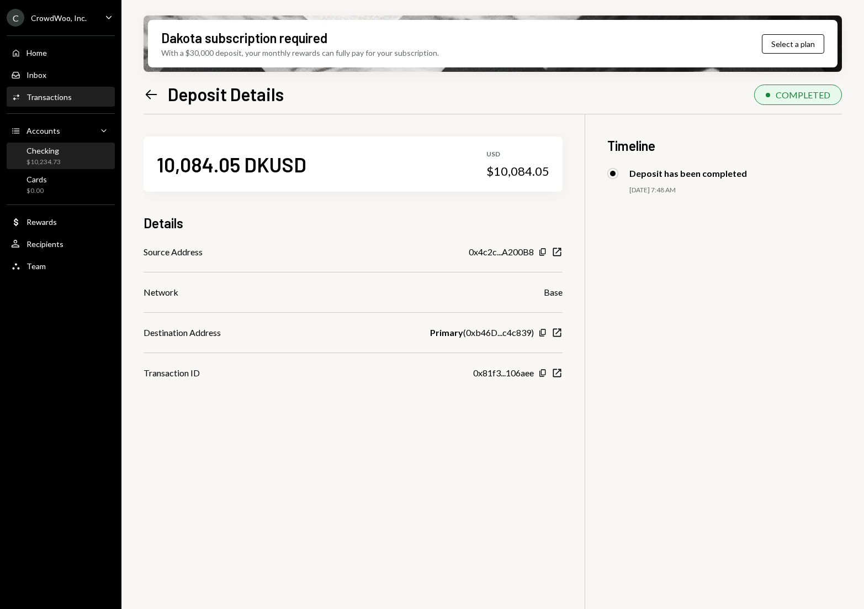
click at [72, 160] on div "Checking $10,234.73" at bounding box center [60, 156] width 99 height 21
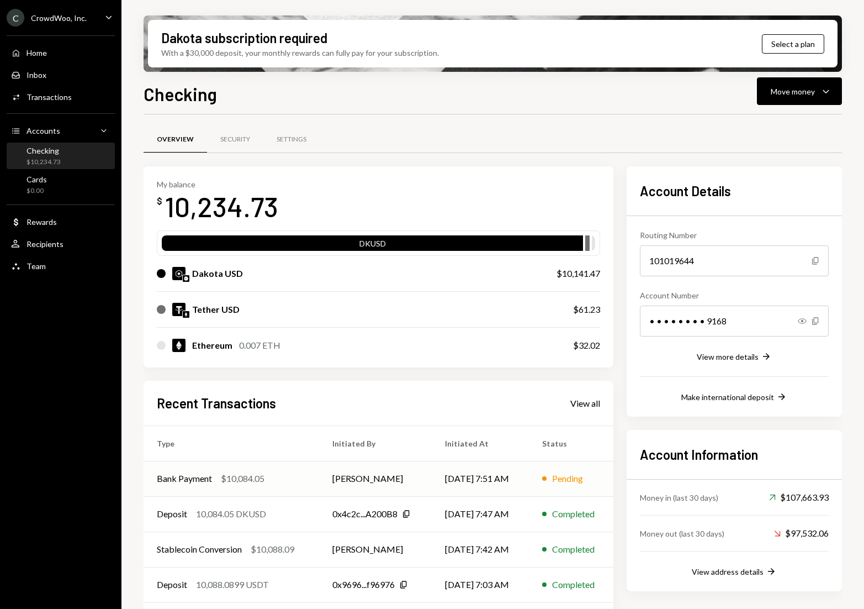
click at [257, 474] on div "$10,084.05" at bounding box center [243, 478] width 44 height 13
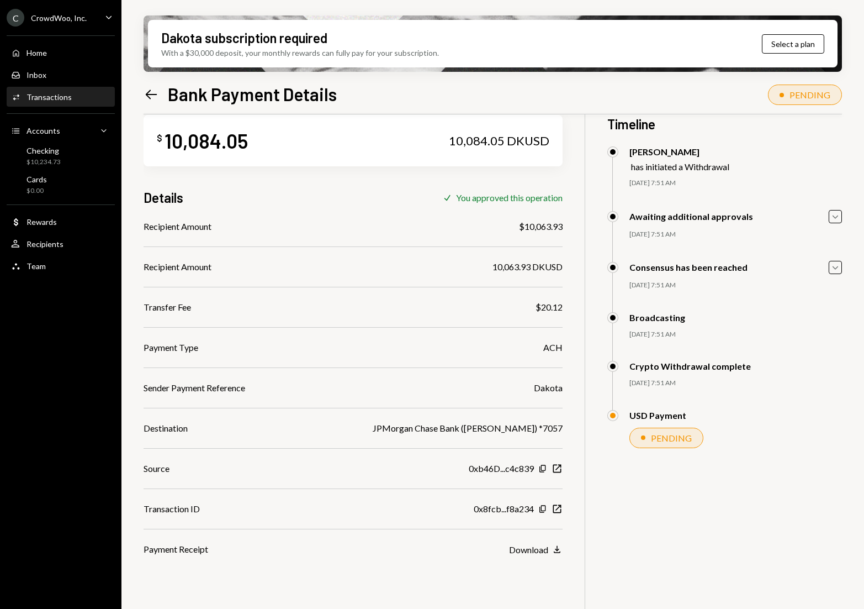
scroll to position [24, 0]
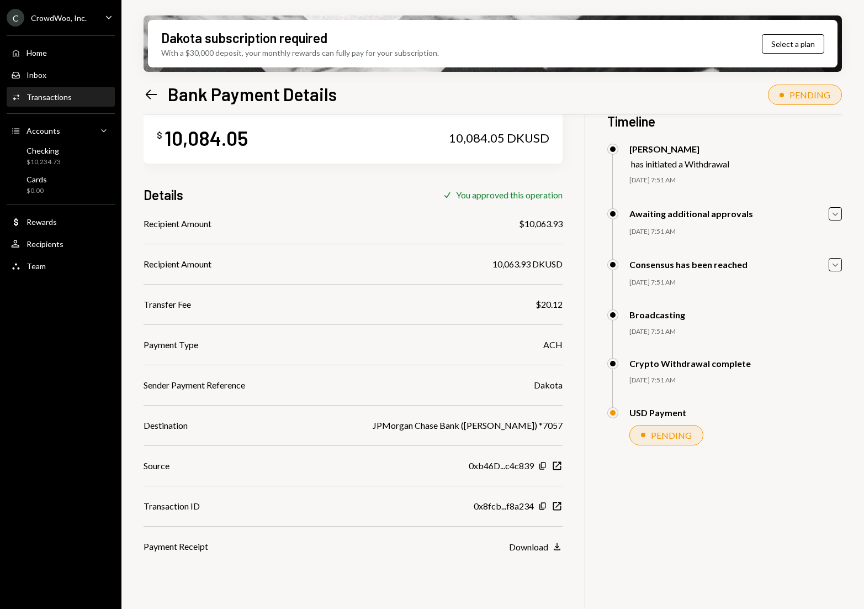
click at [547, 310] on div "$20.12" at bounding box center [549, 304] width 27 height 13
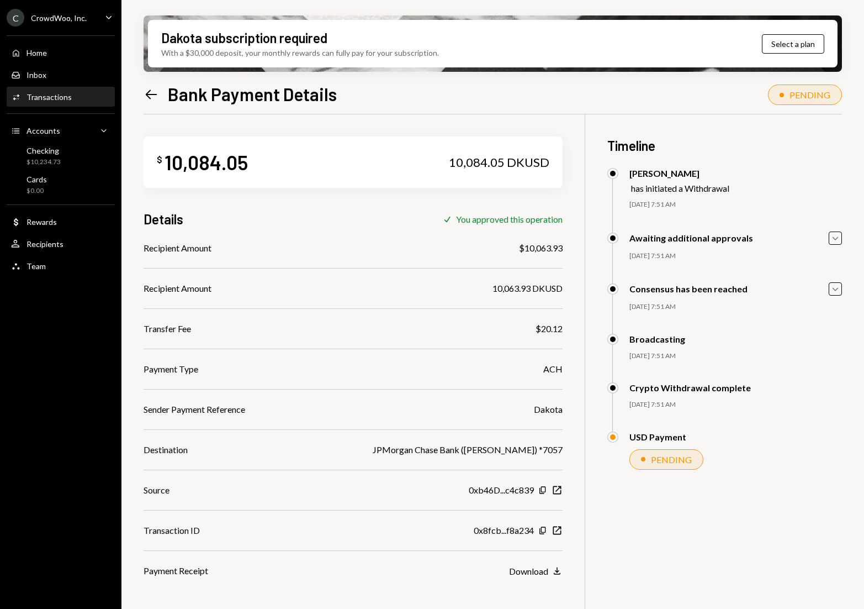
scroll to position [1, 0]
click at [65, 155] on div "Checking $150.68" at bounding box center [60, 156] width 99 height 21
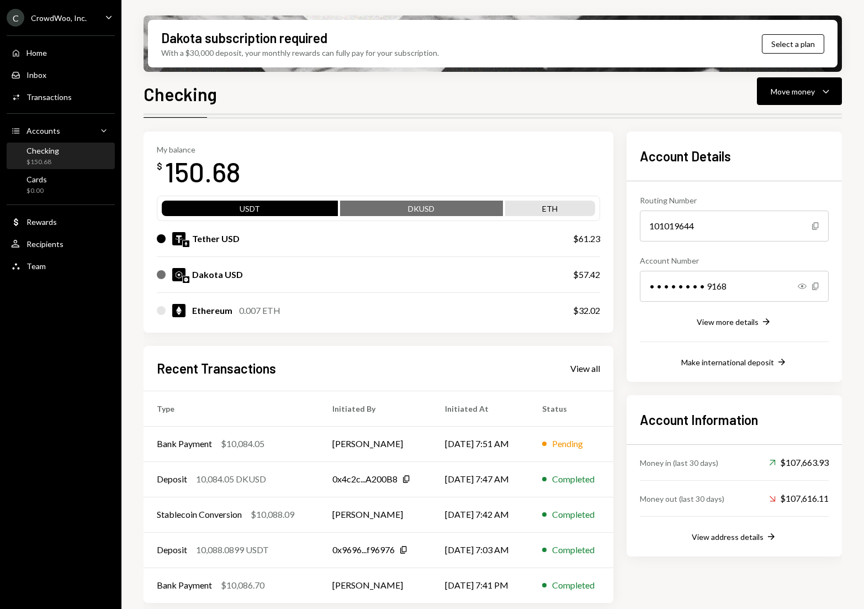
scroll to position [38, 0]
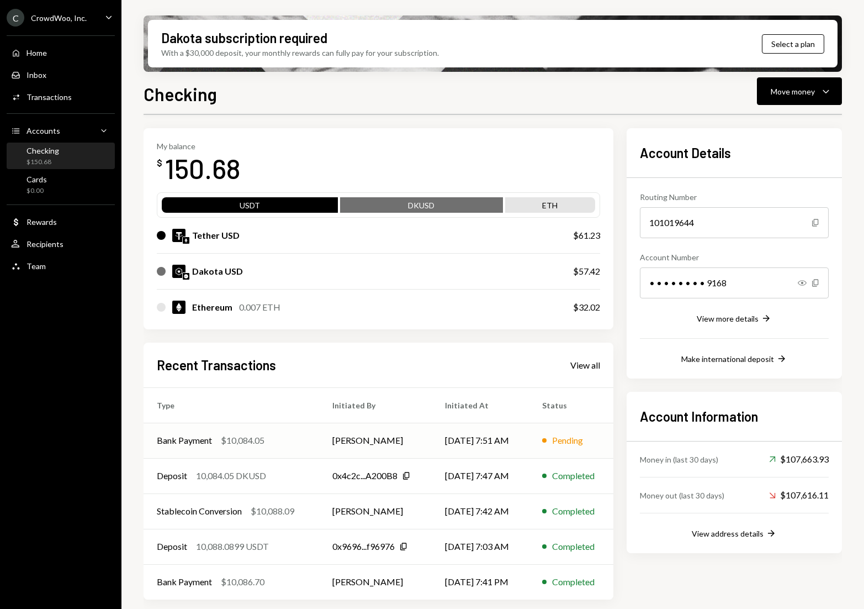
click at [270, 435] on div "Bank Payment $10,084.05" at bounding box center [231, 440] width 149 height 13
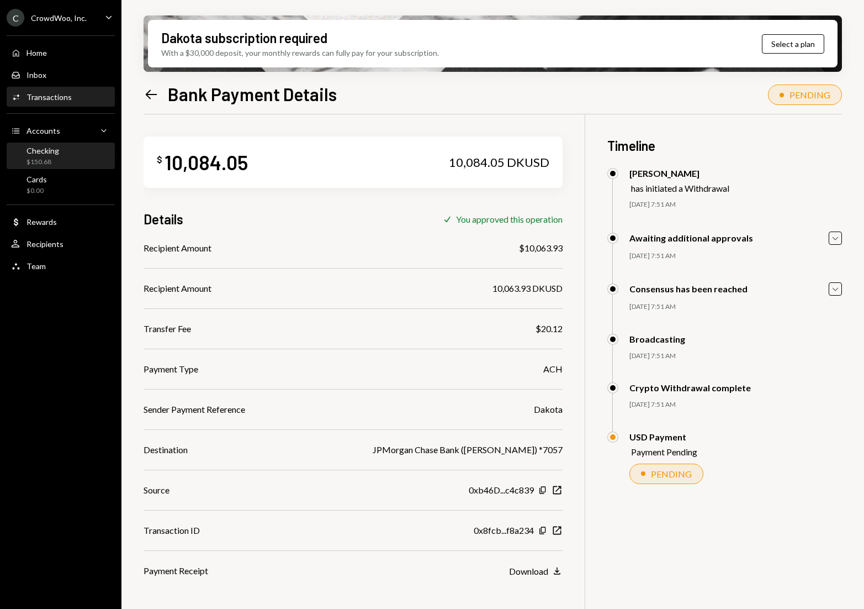
click at [64, 165] on div "Checking $150.68" at bounding box center [60, 156] width 99 height 21
